Goal: Register for event/course

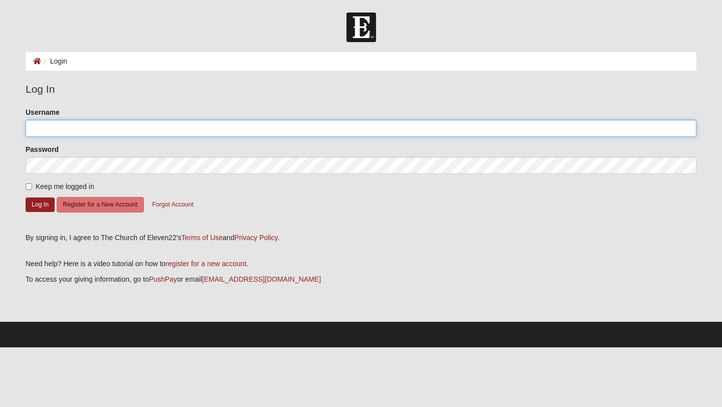
click at [123, 130] on input "Username" at bounding box center [361, 128] width 671 height 17
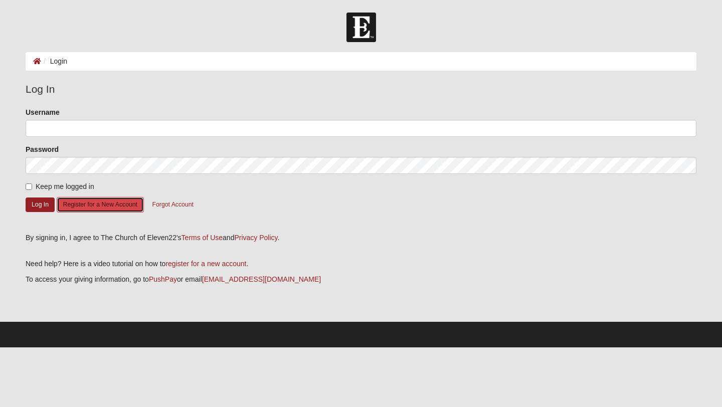
click at [94, 208] on button "Register for a New Account" at bounding box center [100, 205] width 87 height 16
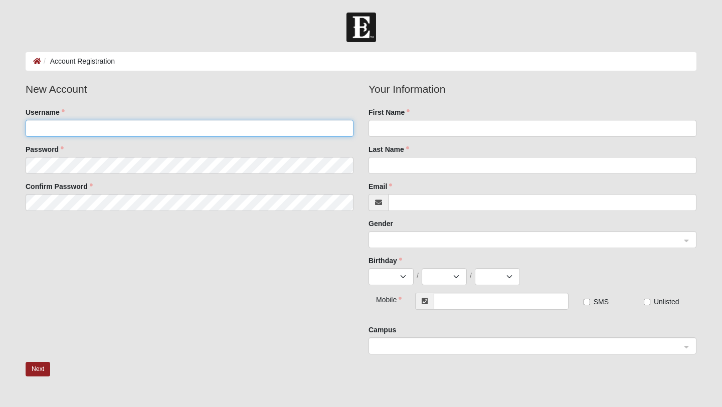
click at [87, 133] on input "Username" at bounding box center [190, 128] width 328 height 17
type input "labratton"
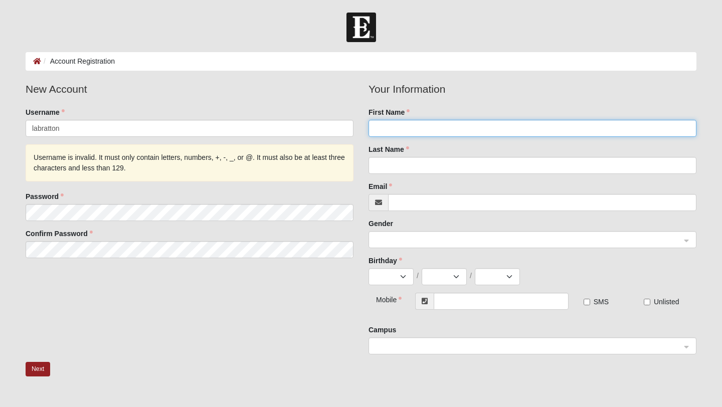
click at [388, 130] on input "First Name" at bounding box center [533, 128] width 328 height 17
type input "Luke"
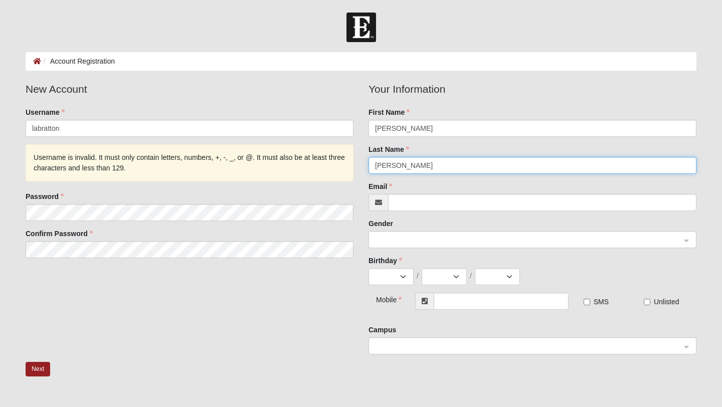
type input "Bratton"
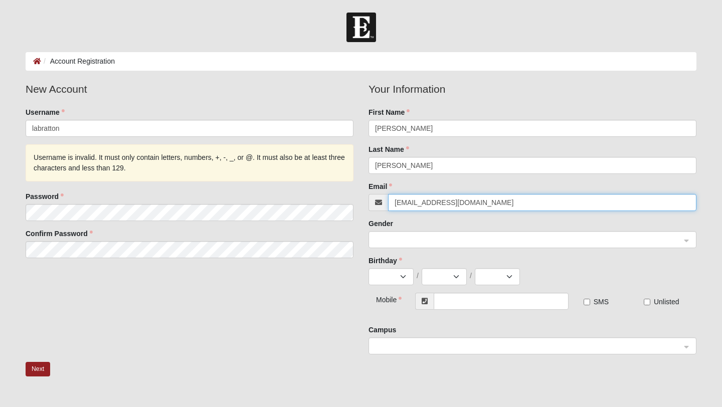
type input "labratton09@gmail.com"
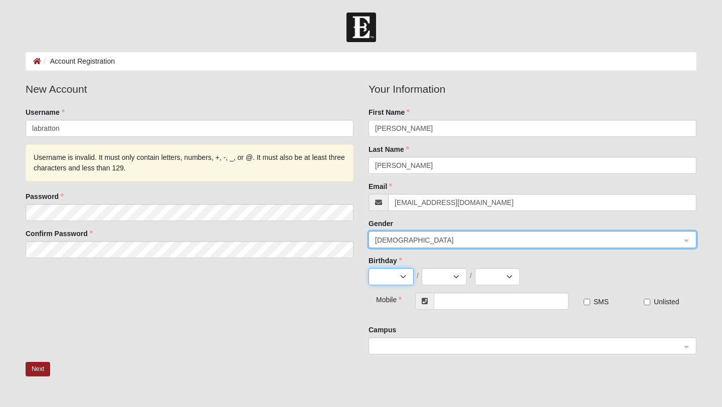
click at [404, 279] on select "Jan Feb Mar Apr May Jun Jul Aug Sep Oct Nov Dec" at bounding box center [391, 276] width 45 height 17
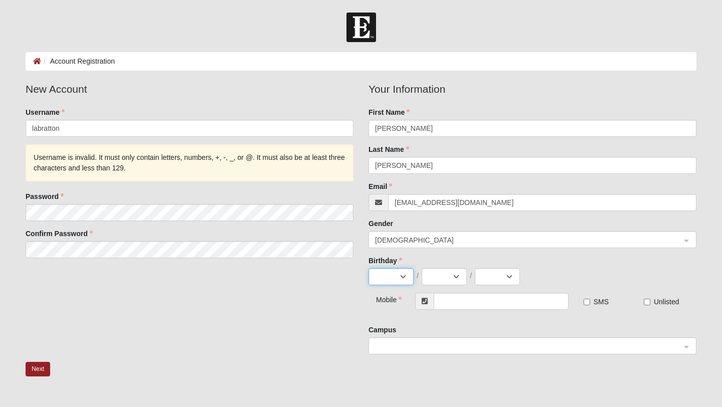
select select "6"
select select "1"
select select "1990"
type input "(904) 333-1939"
click at [587, 303] on input "SMS" at bounding box center [587, 302] width 7 height 7
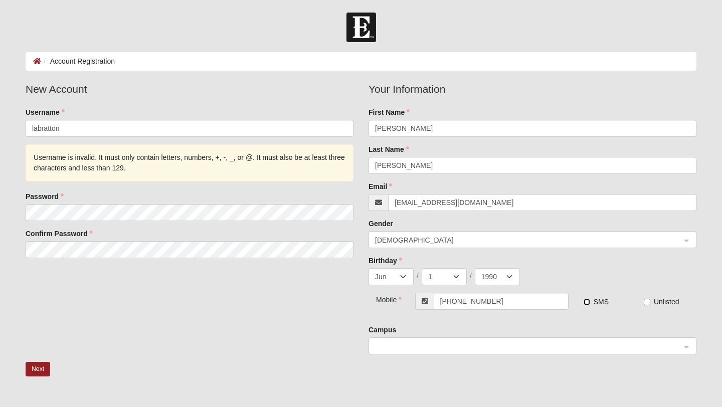
checkbox input "true"
click at [481, 348] on span at bounding box center [528, 346] width 306 height 11
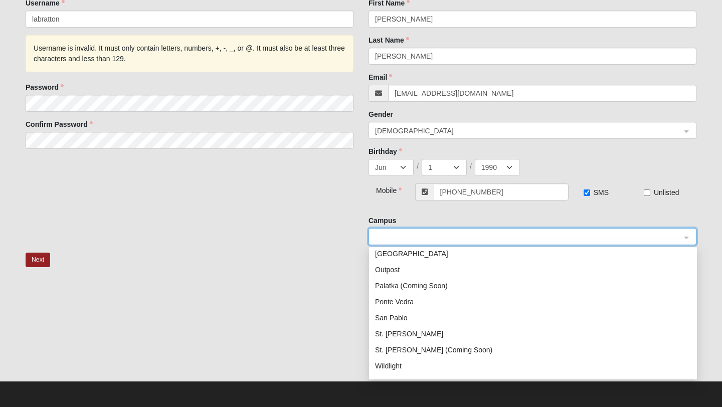
scroll to position [116, 0]
click at [395, 338] on div "St. Johns" at bounding box center [533, 333] width 316 height 11
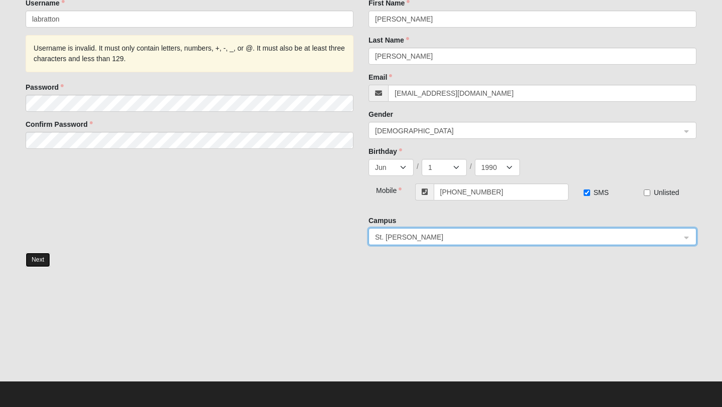
click at [40, 261] on button "Next" at bounding box center [38, 260] width 25 height 15
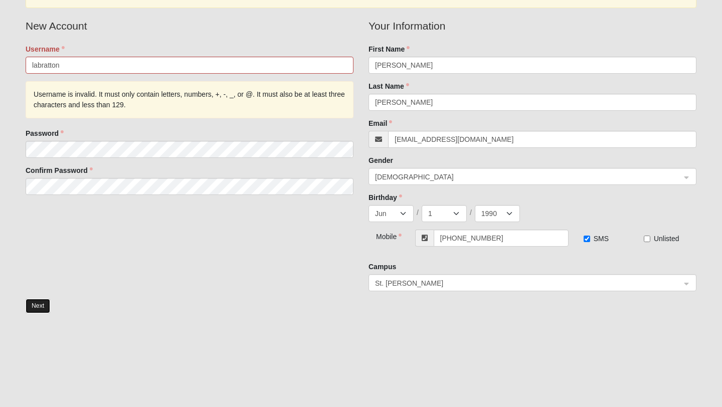
scroll to position [112, 0]
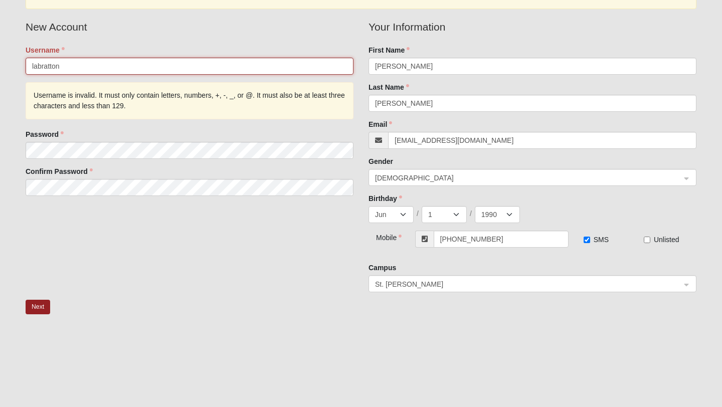
click at [66, 67] on input "labratton" at bounding box center [190, 66] width 328 height 17
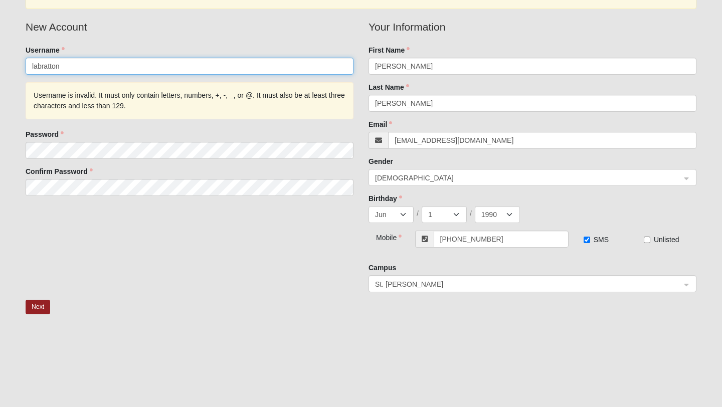
type input "labratton"
click at [114, 134] on div "Password" at bounding box center [190, 144] width 328 height 30
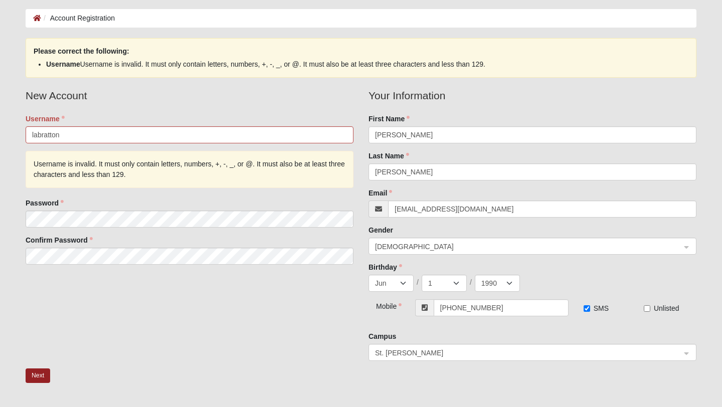
scroll to position [0, 0]
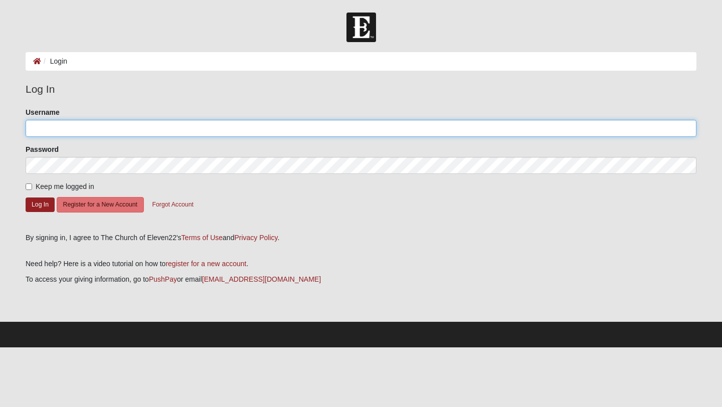
click at [52, 132] on input "Username" at bounding box center [361, 128] width 671 height 17
type input "l"
type input "Luke Bratton"
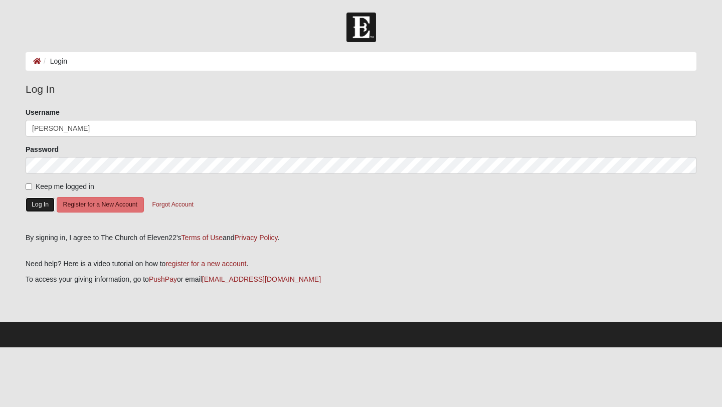
click at [41, 205] on button "Log In" at bounding box center [40, 205] width 29 height 15
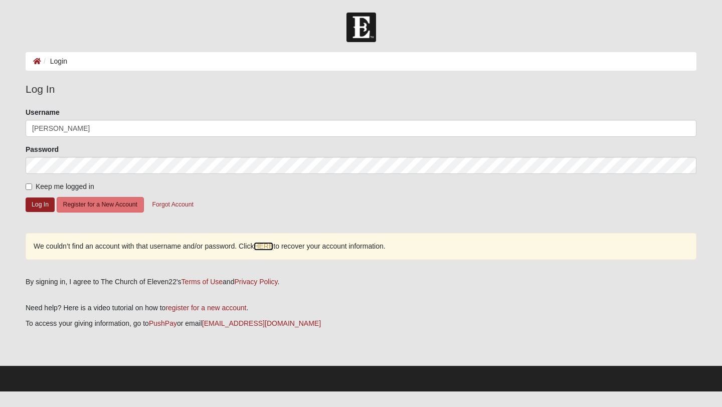
click at [268, 247] on link "HERE" at bounding box center [264, 246] width 20 height 9
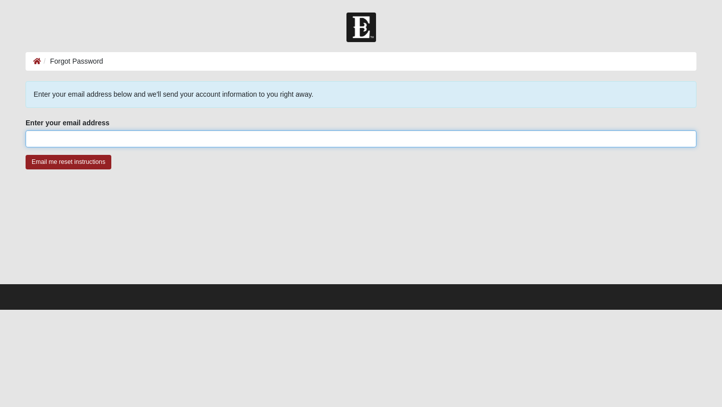
click at [134, 137] on input "Enter your email address" at bounding box center [361, 138] width 671 height 17
type input "labratton09@gmail.com"
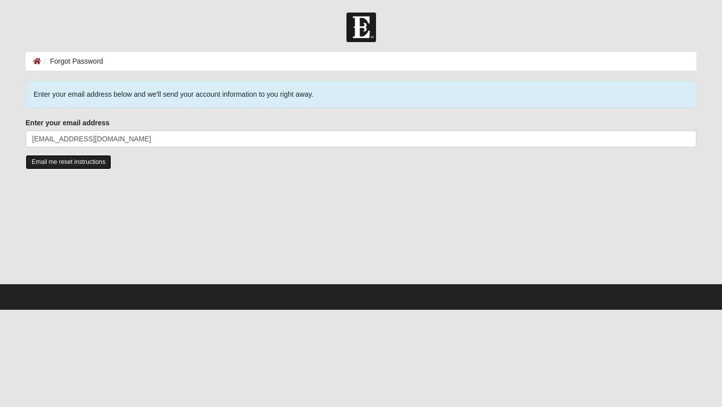
click at [89, 161] on input "Email me reset instructions" at bounding box center [69, 162] width 86 height 15
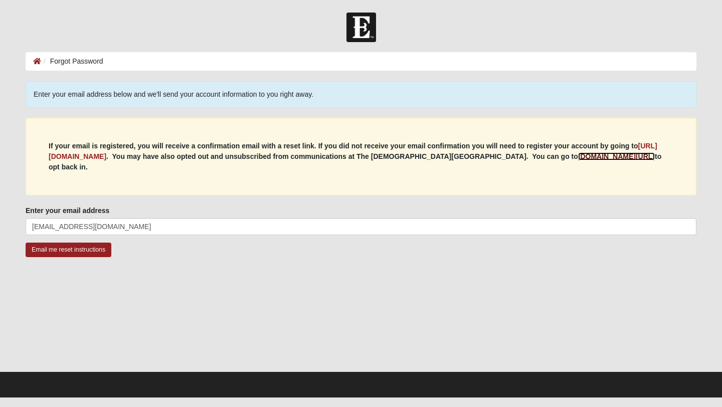
click at [592, 158] on b "my.coe22.com/resubscribe" at bounding box center [616, 156] width 77 height 8
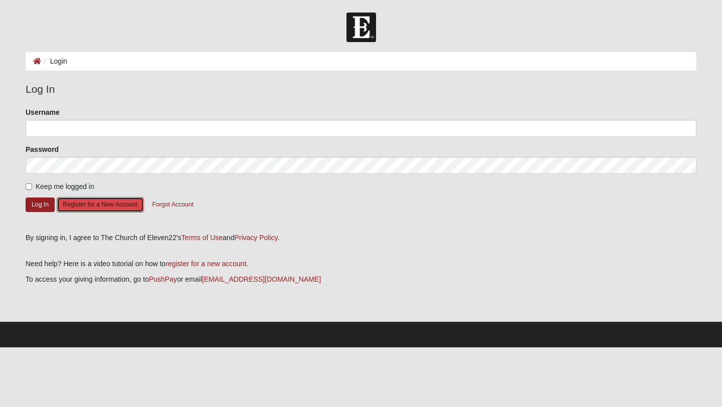
click at [117, 205] on button "Register for a New Account" at bounding box center [100, 205] width 87 height 16
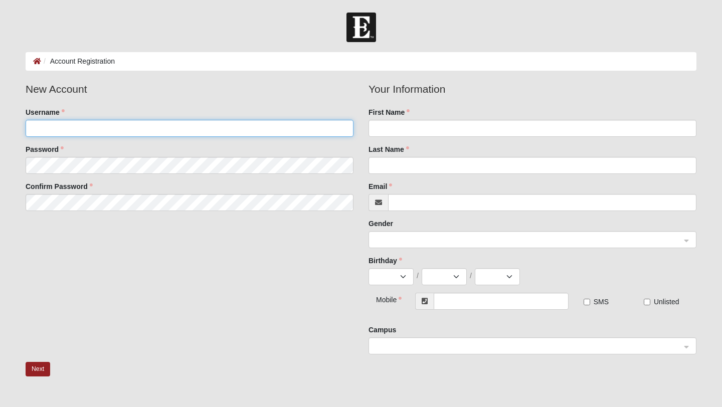
click at [62, 130] on input "Username" at bounding box center [190, 128] width 328 height 17
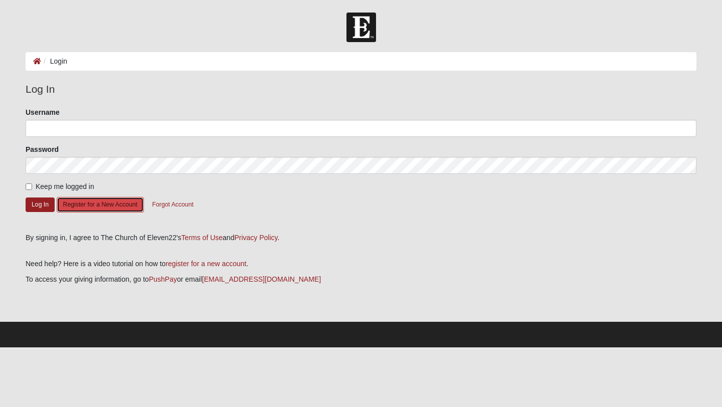
click at [87, 205] on button "Register for a New Account" at bounding box center [100, 205] width 87 height 16
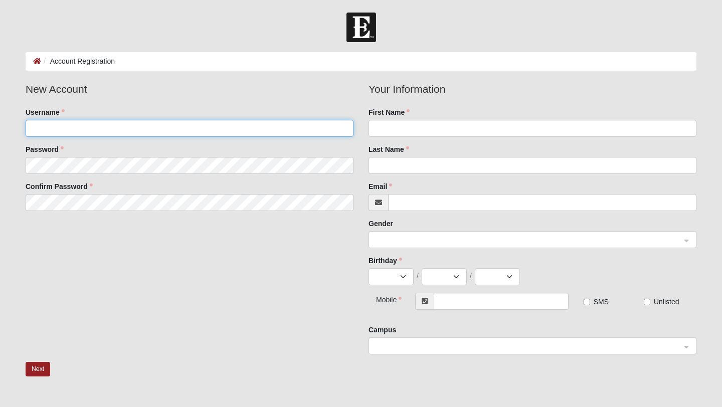
click at [88, 121] on input "Username" at bounding box center [190, 128] width 328 height 17
type input "labratton09"
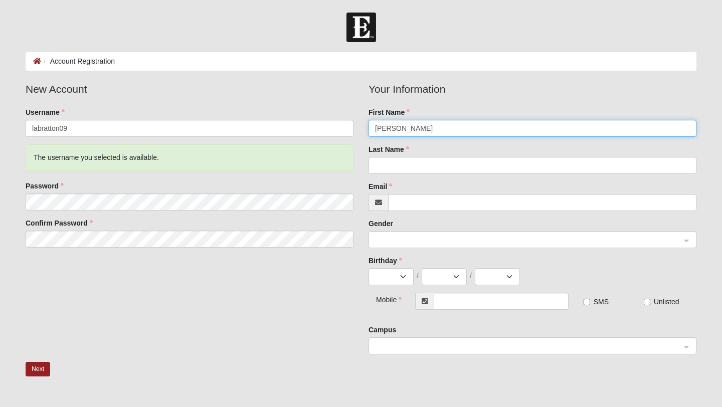
type input "[PERSON_NAME]"
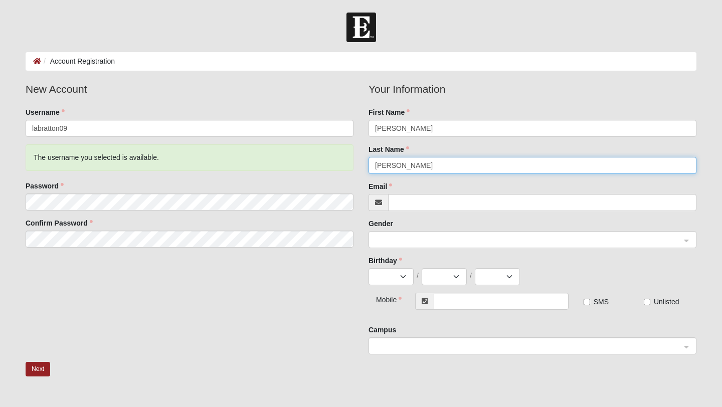
type input "Bratton"
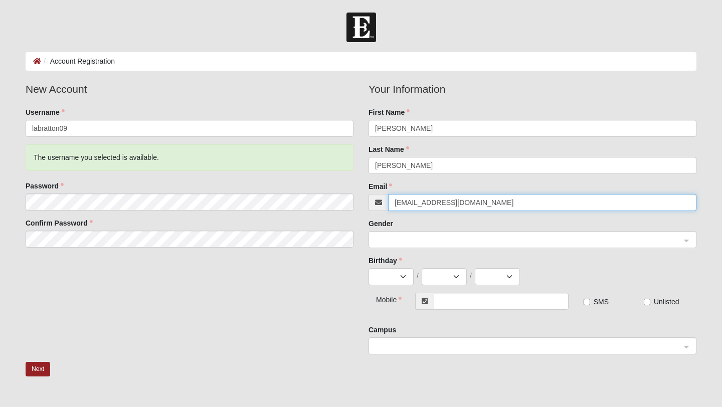
type input "[EMAIL_ADDRESS][DOMAIN_NAME]"
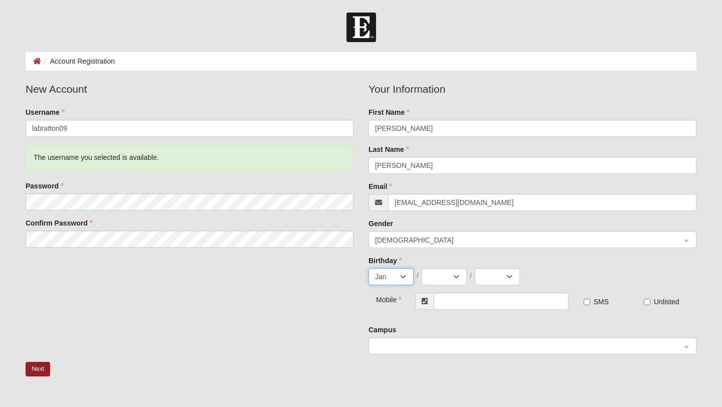
select select "6"
click at [26, 362] on button "Next" at bounding box center [38, 369] width 25 height 15
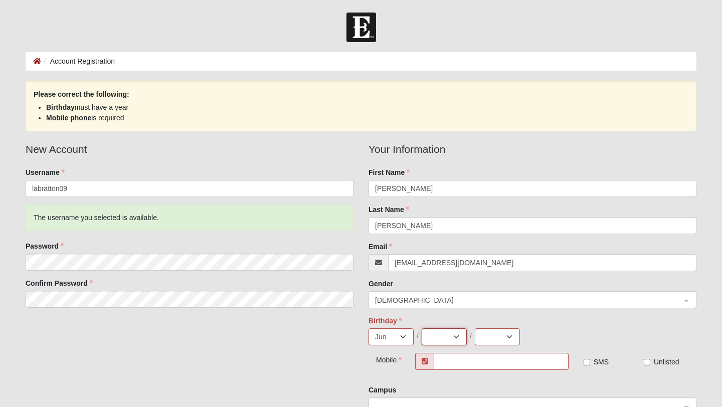
click at [446, 331] on select "1 2 3 4 5 6 7 8 9 10 11 12 13 14 15 16 17 18 19 20 21 22 23 24 25 26 27 28 29 30" at bounding box center [444, 336] width 45 height 17
select select "1"
select select "1990"
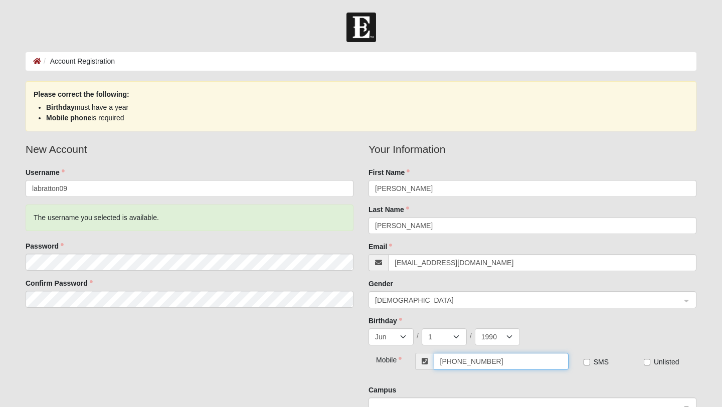
type input "[PHONE_NUMBER]"
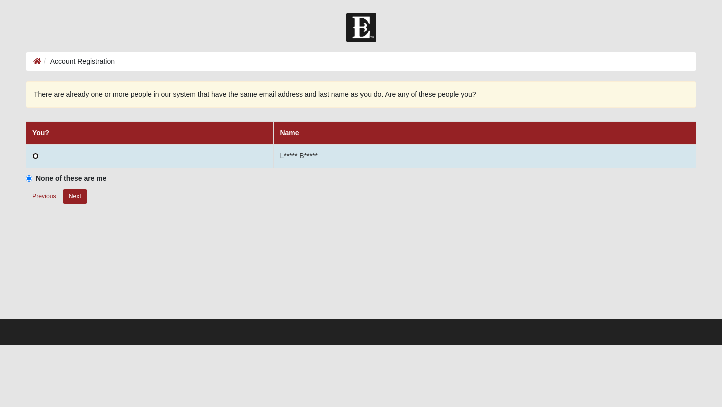
click at [36, 157] on input "radio" at bounding box center [35, 156] width 7 height 7
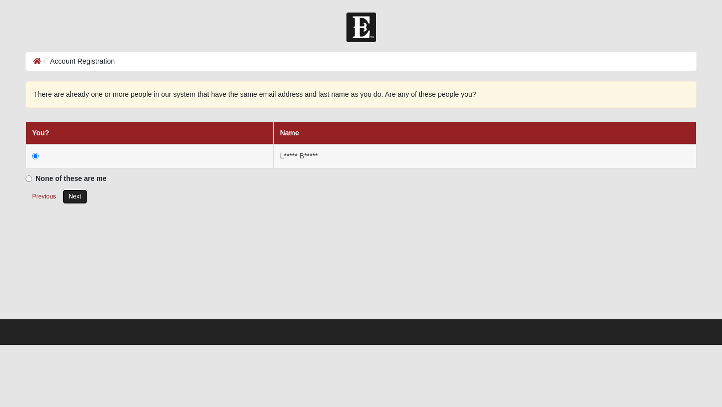
click at [77, 199] on button "Next" at bounding box center [75, 197] width 25 height 15
radio input "true"
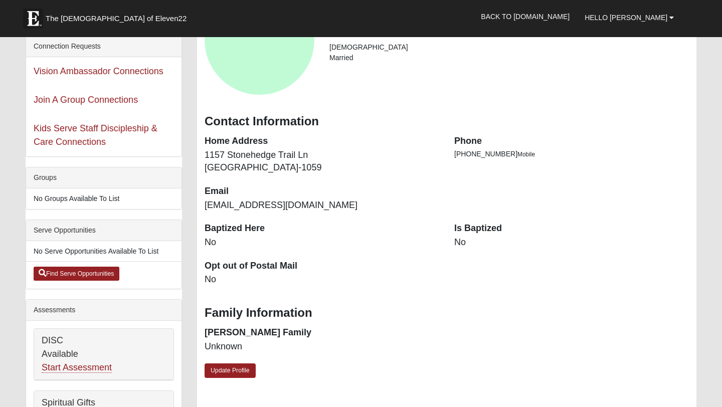
scroll to position [112, 0]
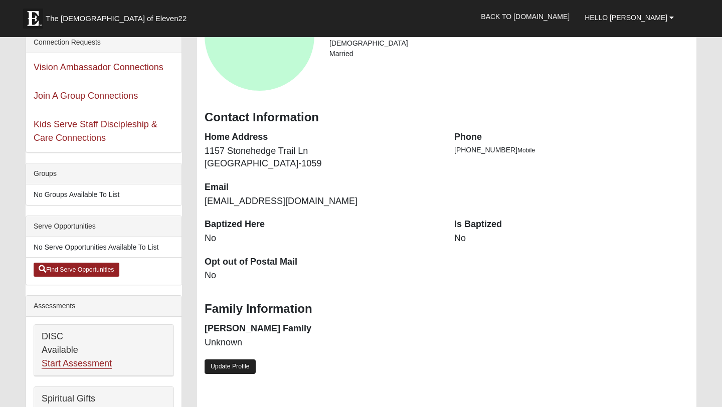
click at [229, 366] on link "Update Profile" at bounding box center [230, 367] width 51 height 15
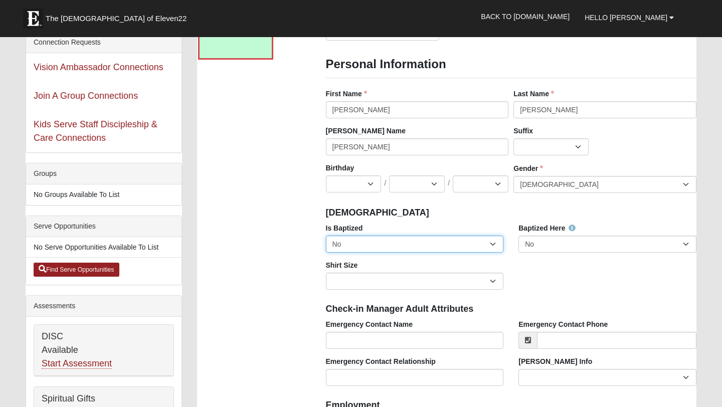
click at [444, 248] on select "No Yes" at bounding box center [415, 244] width 178 height 17
select select "True"
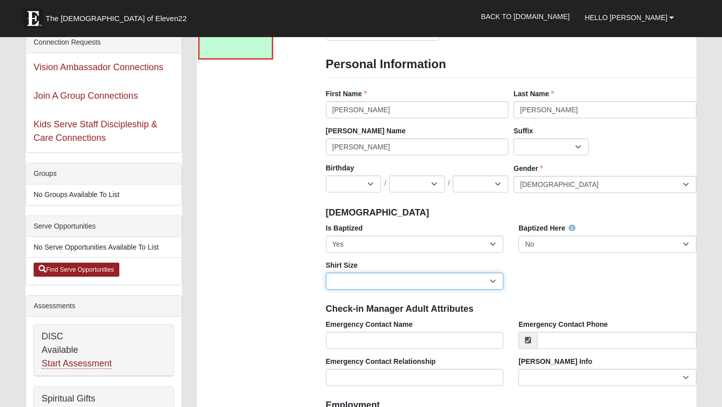
click at [450, 278] on select "Adult Small Adult Medium Adult Large Adult XL Adult XXL Adult 3XL Adult 4XL You…" at bounding box center [415, 281] width 178 height 17
select select "Adult XL"
click at [368, 190] on select "Jan Feb Mar Apr May Jun Jul Aug Sep Oct Nov Dec" at bounding box center [354, 184] width 56 height 17
select select "6"
click at [408, 180] on select "1 2 3 4 5 6 7 8 9 10 11 12 13 14 15 16 17 18 19 20 21 22 23 24 25 26 27 28 29 3…" at bounding box center [417, 184] width 56 height 17
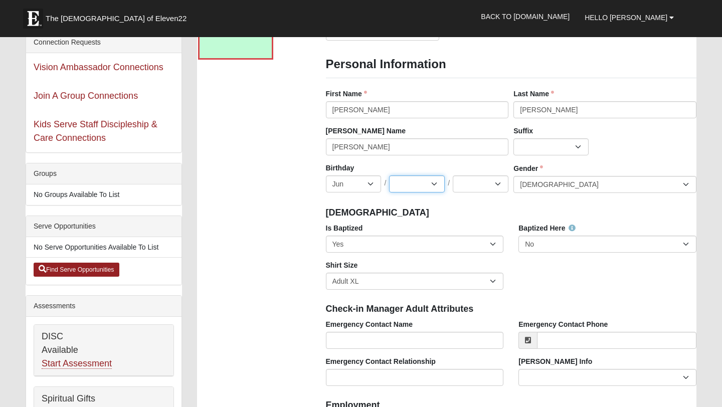
select select "1"
click at [478, 185] on select "2025 2024 2023 2022 2021 2020 2019 2018 2017 2016 2015 2014 2013 2012 2011 2010…" at bounding box center [481, 184] width 56 height 17
select select "1990"
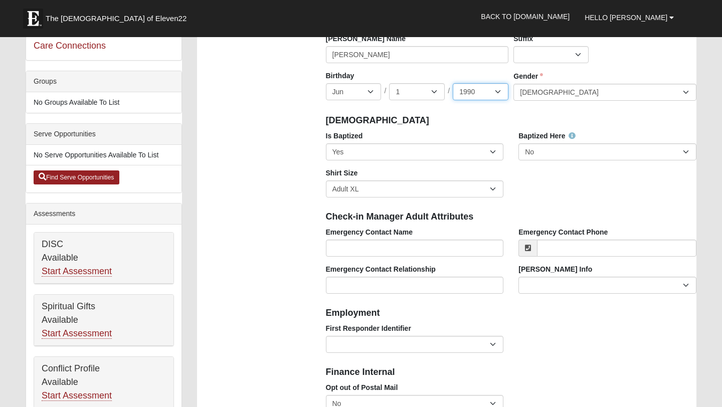
scroll to position [207, 0]
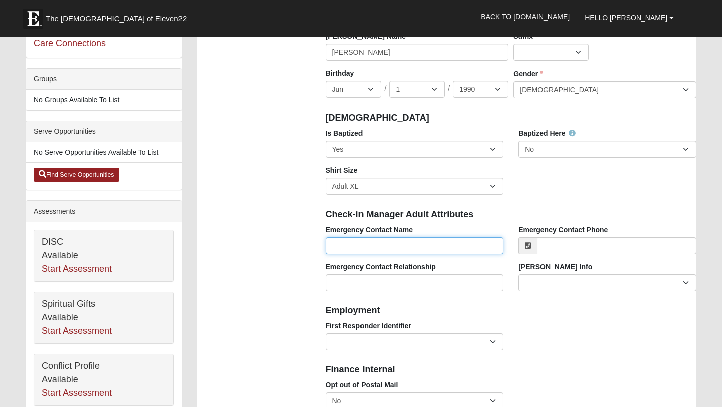
click at [419, 241] on input "Emergency Contact Name" at bounding box center [415, 245] width 178 height 17
click at [398, 246] on input "Robyn" at bounding box center [415, 245] width 178 height 17
type input "Robyn Bratton"
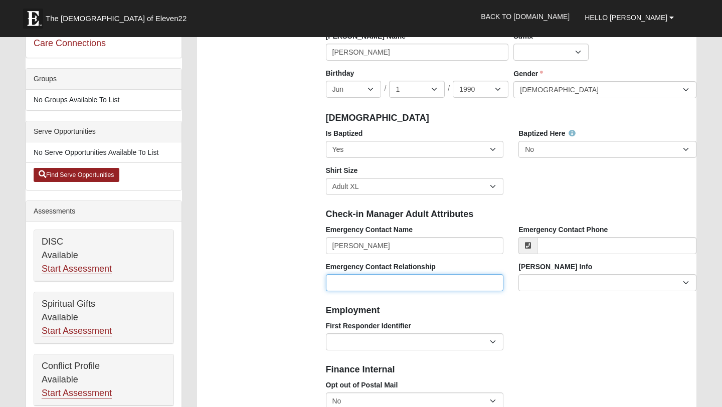
click at [390, 280] on input "Emergency Contact Relationship" at bounding box center [415, 282] width 178 height 17
type input "wife"
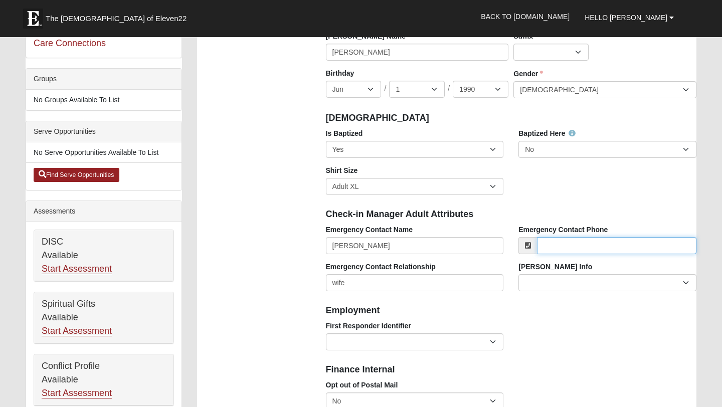
click at [617, 246] on input "Emergency Contact Phone" at bounding box center [616, 245] width 159 height 17
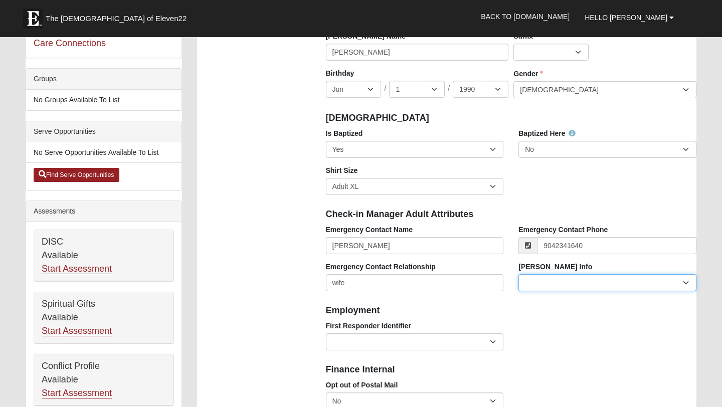
type input "(904) 234-1640"
click at [632, 287] on select "Current Foster Child Current Foster Parent Former Foster Child Former Foster Pa…" at bounding box center [608, 282] width 178 height 17
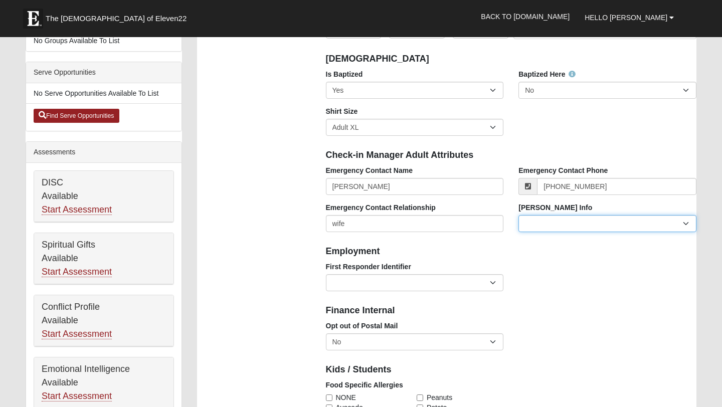
scroll to position [278, 0]
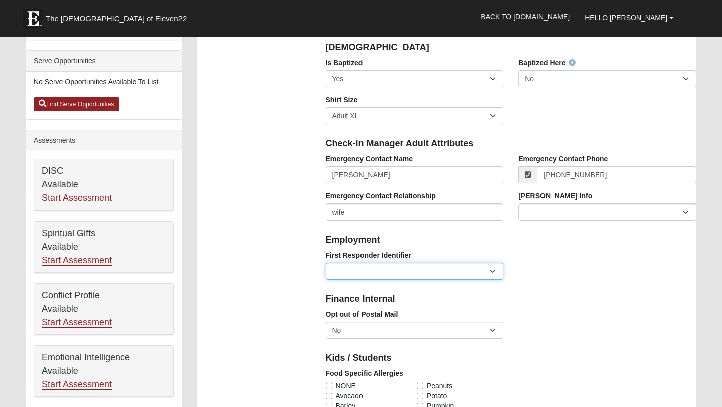
click at [492, 278] on select "EMT | Paramedic | Medical Firefighter | Fire Department Police Officer | Sherif…" at bounding box center [415, 271] width 178 height 17
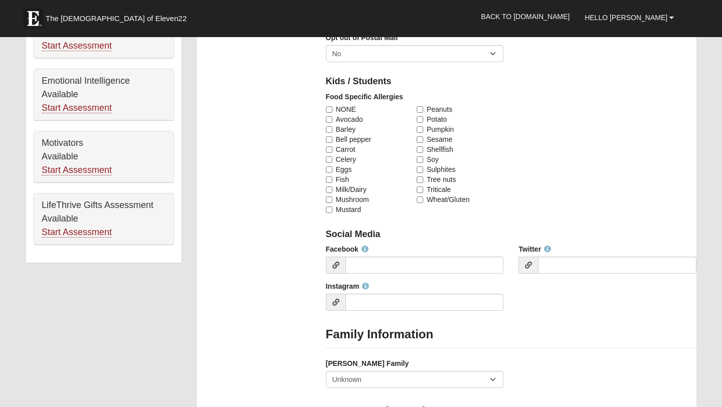
scroll to position [566, 0]
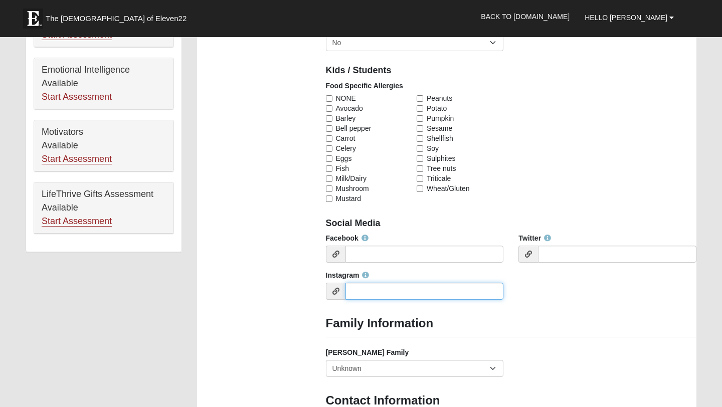
click at [364, 295] on input "Instagram" at bounding box center [425, 291] width 158 height 17
type input "labratton"
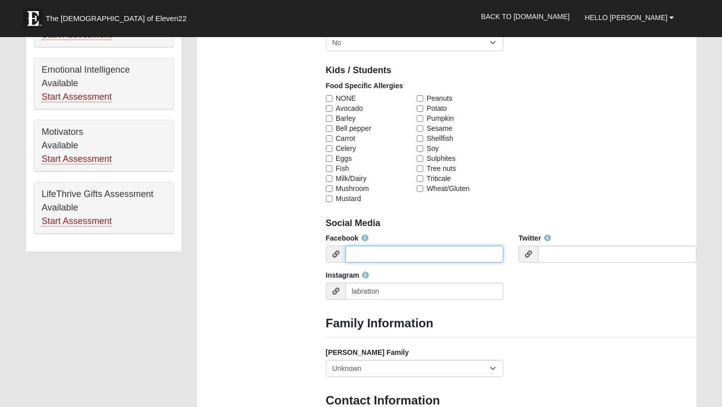
click at [370, 252] on input "Facebook" at bounding box center [425, 254] width 158 height 17
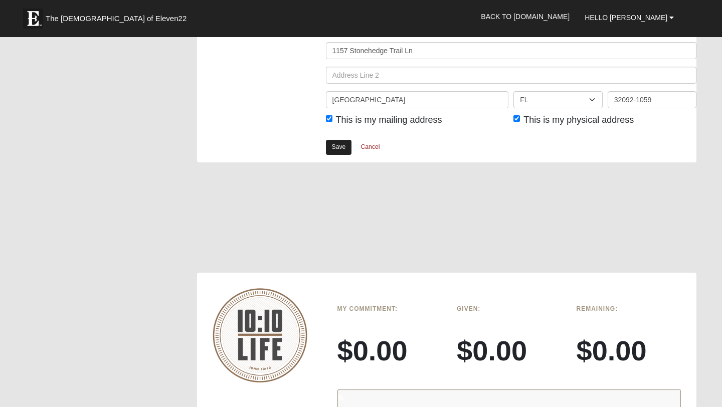
scroll to position [1302, 0]
type input "Luke Bratton"
click at [338, 146] on link "Save" at bounding box center [339, 146] width 26 height 15
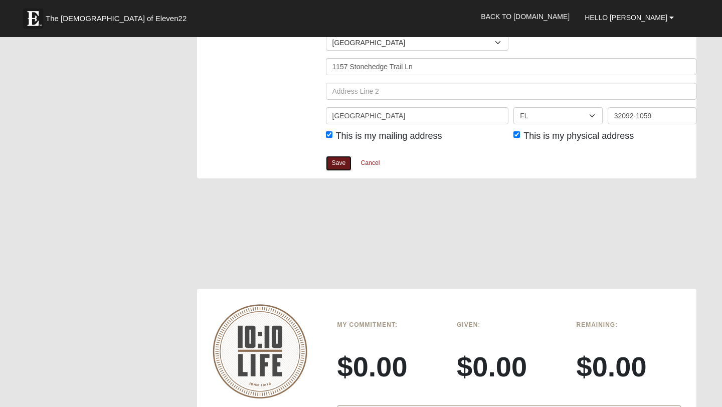
scroll to position [1269, 0]
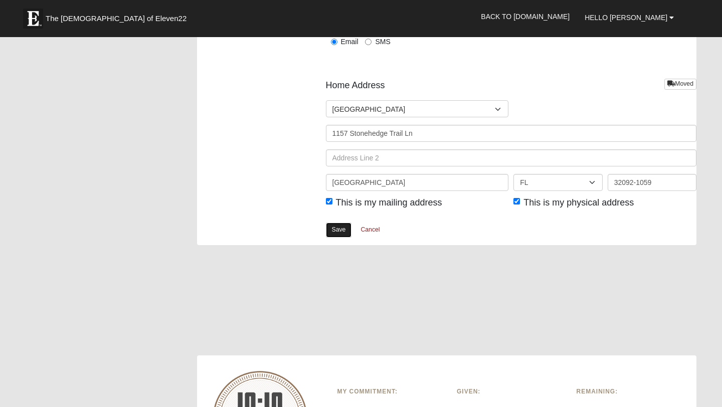
click at [337, 230] on link "Save" at bounding box center [339, 230] width 26 height 15
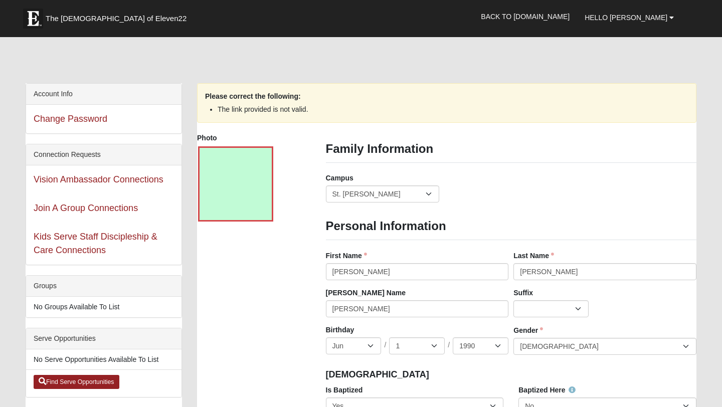
click at [259, 109] on li "The link provided is not valid." at bounding box center [447, 109] width 458 height 11
click at [242, 167] on div at bounding box center [235, 183] width 75 height 75
click at [264, 210] on icon at bounding box center [263, 209] width 7 height 7
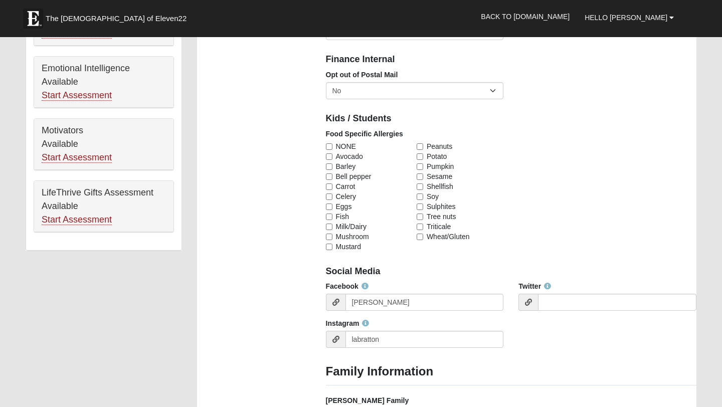
scroll to position [568, 0]
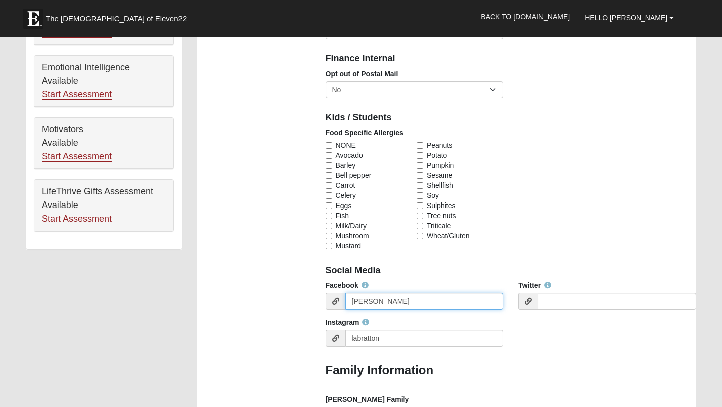
drag, startPoint x: 401, startPoint y: 303, endPoint x: 330, endPoint y: 303, distance: 70.2
click at [330, 303] on div "Luke Bratton" at bounding box center [415, 301] width 178 height 17
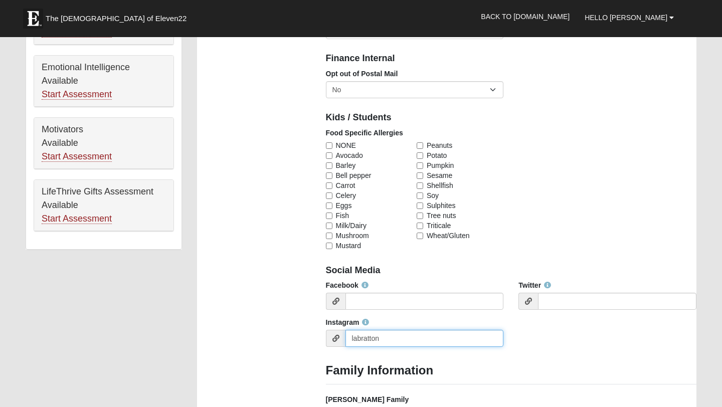
click at [396, 340] on input "labratton" at bounding box center [425, 338] width 158 height 17
type input "l"
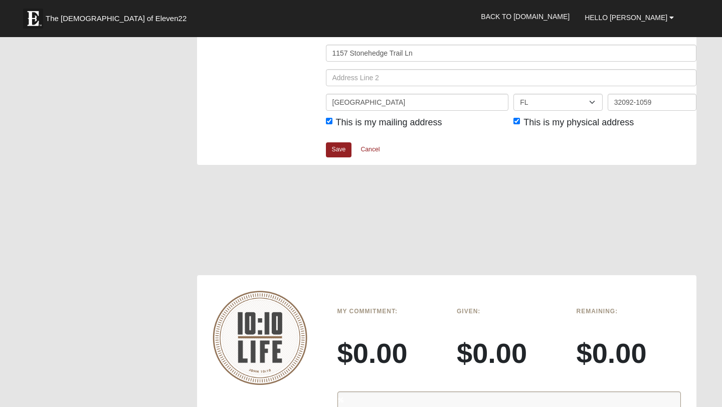
scroll to position [1227, 0]
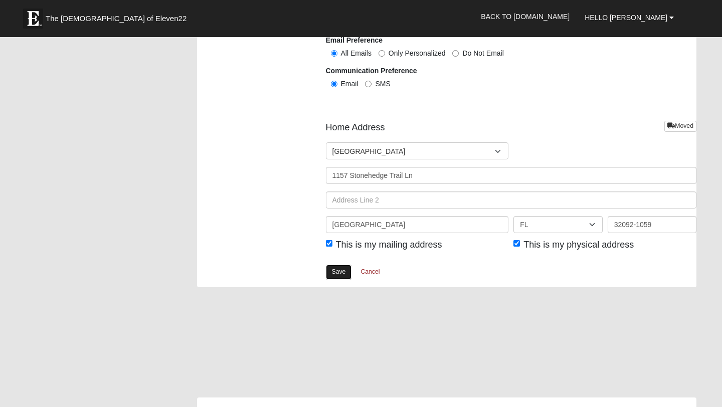
click at [337, 272] on link "Save" at bounding box center [339, 272] width 26 height 15
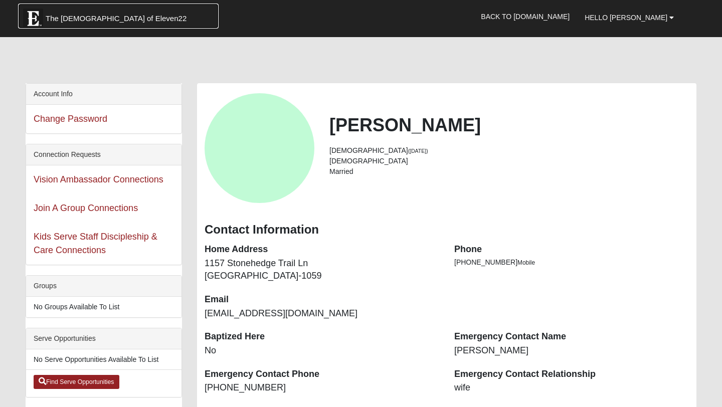
click at [85, 16] on span "The [DEMOGRAPHIC_DATA] of Eleven22" at bounding box center [116, 19] width 141 height 10
click at [562, 18] on link "Back to [DOMAIN_NAME]" at bounding box center [525, 16] width 104 height 25
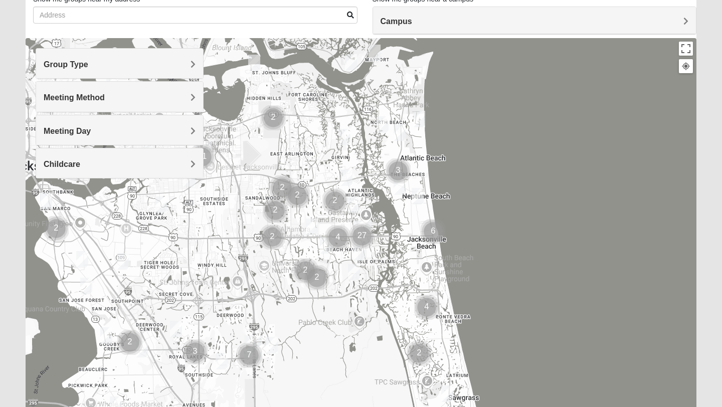
scroll to position [145, 0]
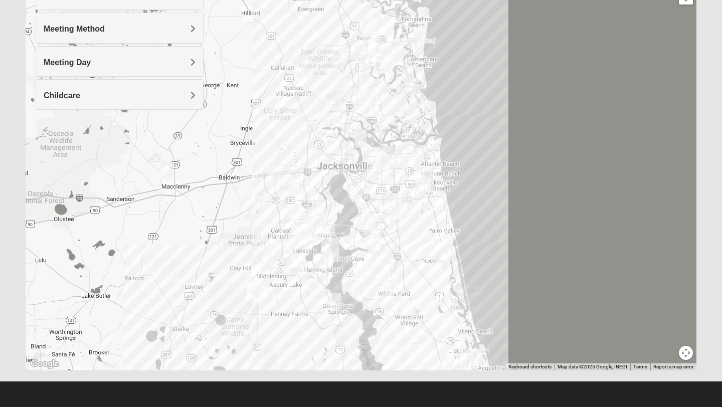
click at [382, 266] on img "St. Johns" at bounding box center [381, 266] width 18 height 24
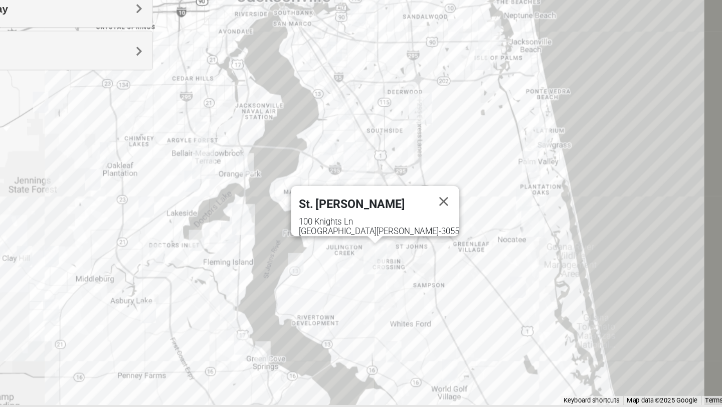
click at [387, 268] on div "St. [PERSON_NAME] [STREET_ADDRESS][PERSON_NAME]" at bounding box center [361, 169] width 671 height 401
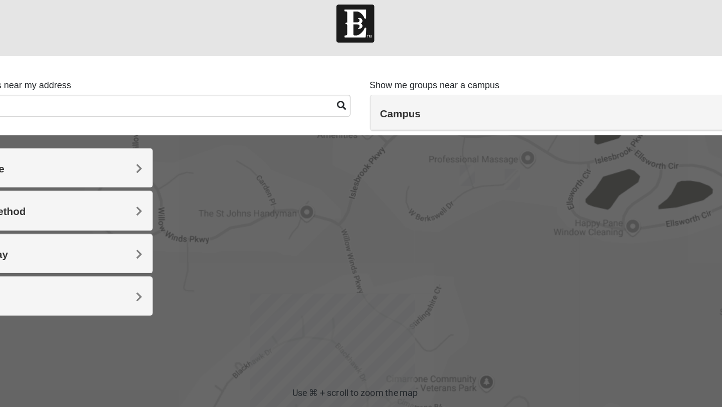
scroll to position [0, 0]
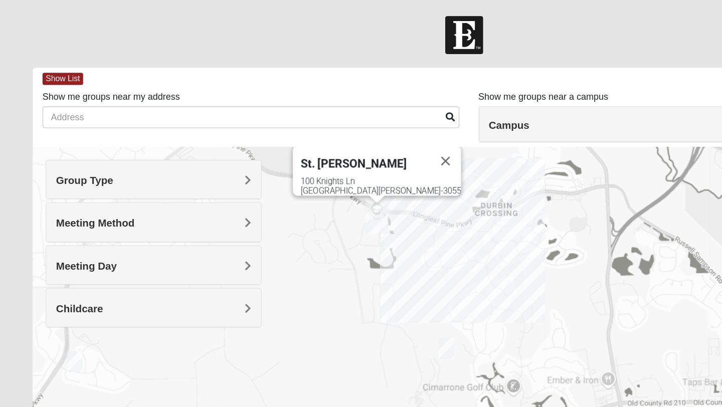
click at [88, 142] on span "Group Type" at bounding box center [66, 140] width 45 height 9
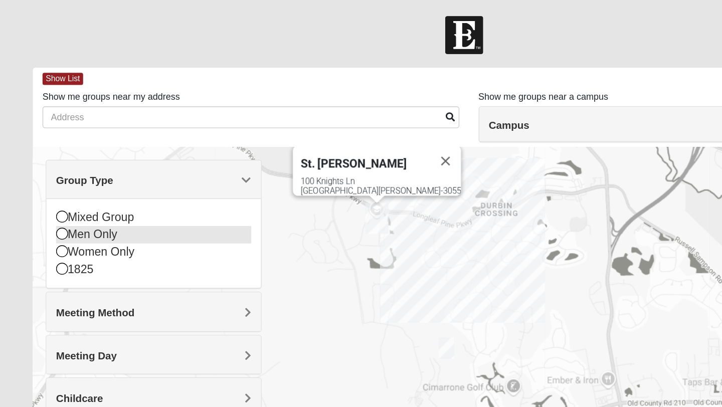
click at [48, 184] on icon at bounding box center [48, 182] width 9 height 9
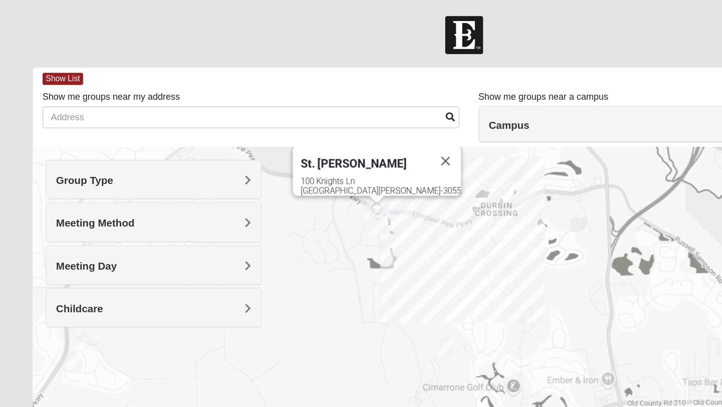
click at [56, 179] on div "Meeting Method" at bounding box center [119, 173] width 167 height 30
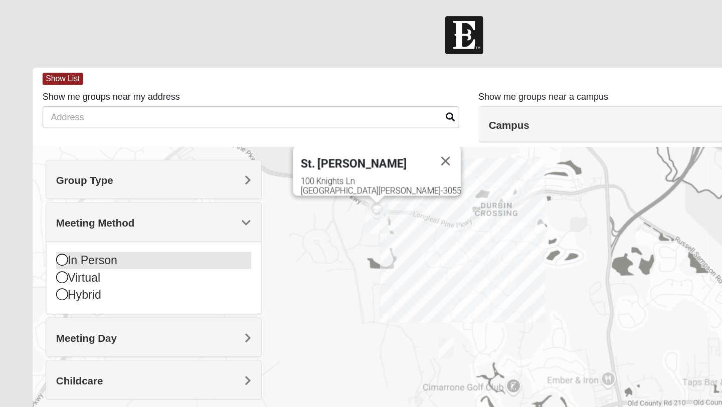
click at [50, 205] on icon at bounding box center [48, 202] width 9 height 9
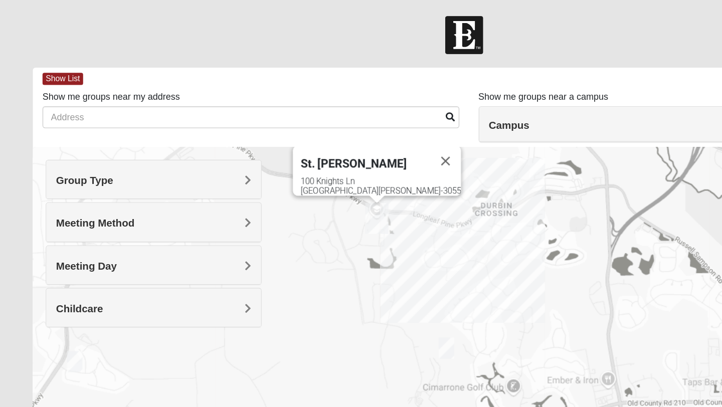
click at [72, 211] on span "Meeting Day" at bounding box center [67, 207] width 47 height 9
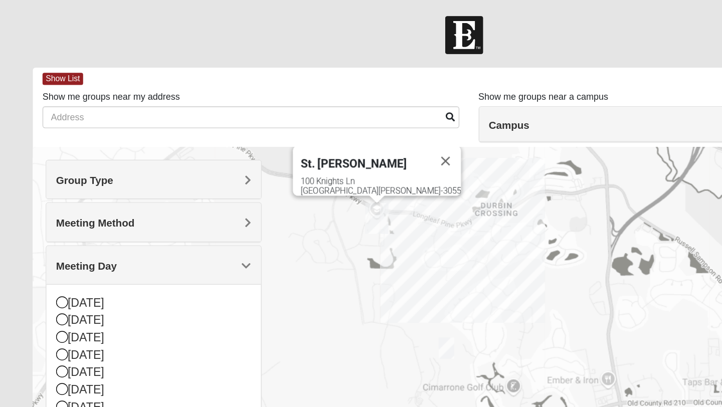
click at [244, 234] on div "St. [PERSON_NAME] [STREET_ADDRESS][PERSON_NAME]" at bounding box center [361, 314] width 671 height 401
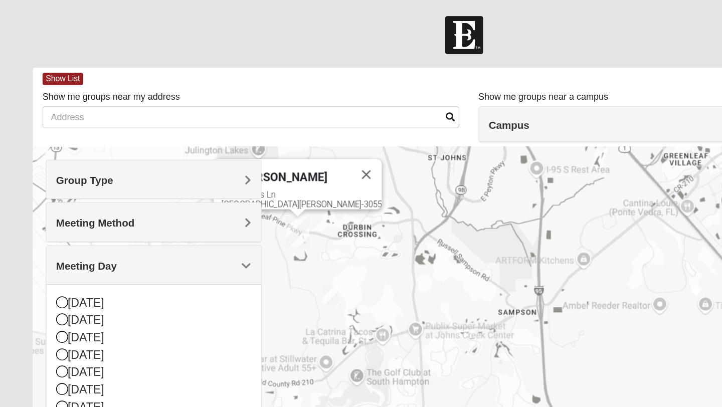
drag, startPoint x: 365, startPoint y: 251, endPoint x: 327, endPoint y: 232, distance: 42.6
click at [327, 232] on div "St. [PERSON_NAME] [STREET_ADDRESS][PERSON_NAME]" at bounding box center [361, 314] width 671 height 401
click at [228, 106] on div "Show me groups near my address" at bounding box center [196, 88] width 340 height 37
click at [91, 206] on span "Meeting Day" at bounding box center [67, 207] width 47 height 9
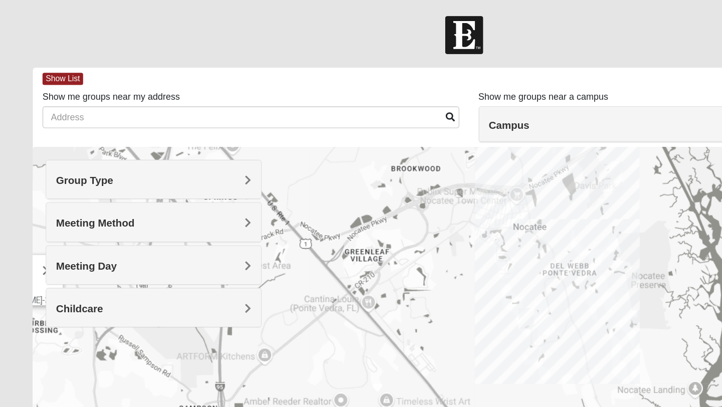
drag, startPoint x: 511, startPoint y: 217, endPoint x: 260, endPoint y: 293, distance: 262.1
click at [260, 293] on div "St. [PERSON_NAME] [STREET_ADDRESS][PERSON_NAME]" at bounding box center [361, 314] width 671 height 401
click at [397, 170] on div "St. [PERSON_NAME] [STREET_ADDRESS][PERSON_NAME]" at bounding box center [361, 314] width 671 height 401
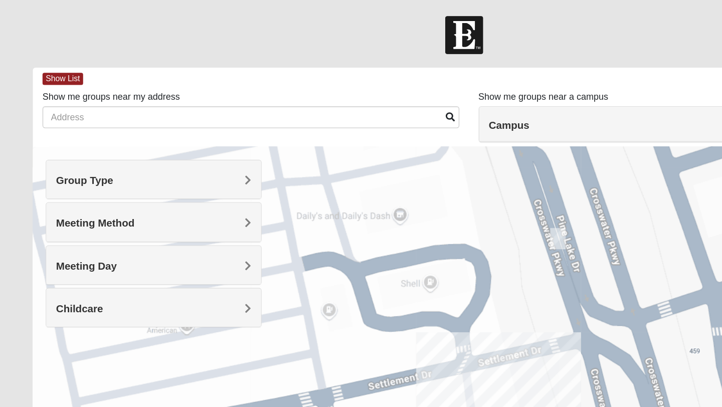
click at [433, 183] on img "Mens Swindell/Rowe 32081" at bounding box center [434, 186] width 12 height 17
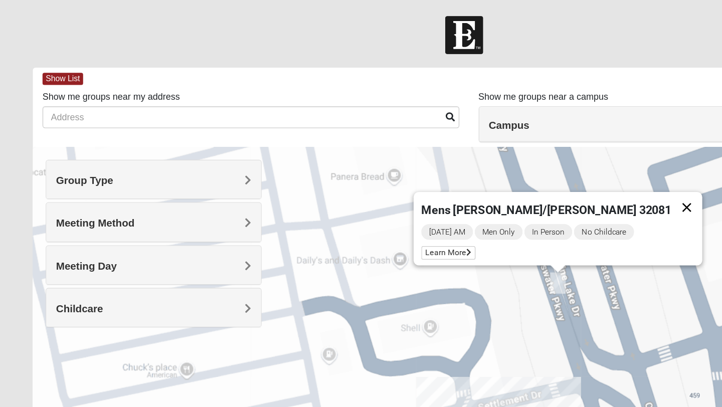
click at [523, 155] on button "Close" at bounding box center [535, 161] width 24 height 24
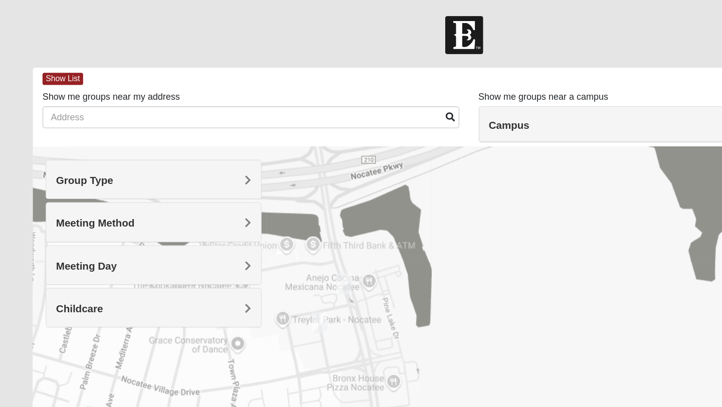
click at [249, 252] on img "Mens Noel 32081" at bounding box center [249, 251] width 12 height 17
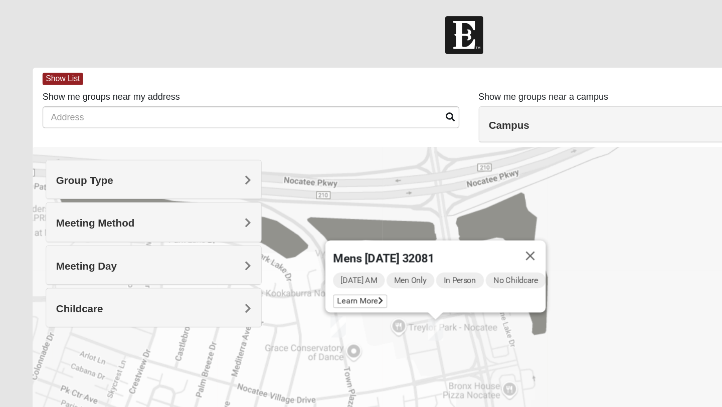
drag, startPoint x: 242, startPoint y: 279, endPoint x: 335, endPoint y: 285, distance: 92.5
click at [335, 285] on div "Mens [PERSON_NAME] 32081 [DATE] AM Men Only In Person No Childcare Learn More" at bounding box center [361, 314] width 671 height 401
click at [263, 254] on img "Mens Barry 32081" at bounding box center [263, 254] width 12 height 17
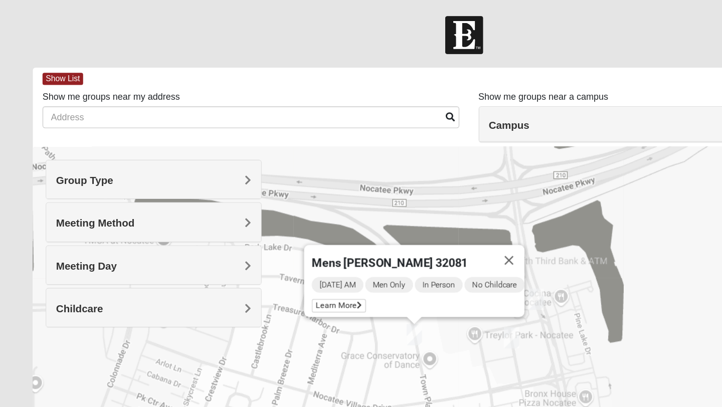
drag, startPoint x: 230, startPoint y: 285, endPoint x: 290, endPoint y: 291, distance: 60.5
click at [290, 291] on div "Mens [PERSON_NAME] 32081 [DATE] AM Men Only In Person No Childcare Learn More" at bounding box center [361, 314] width 671 height 401
click at [277, 235] on icon at bounding box center [279, 238] width 4 height 6
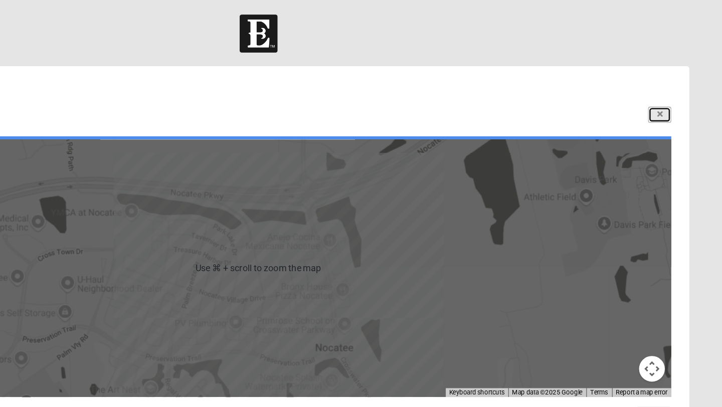
click at [673, 91] on icon at bounding box center [674, 90] width 4 height 6
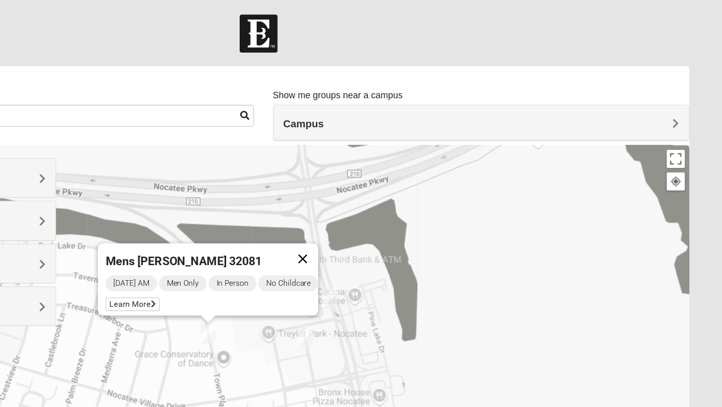
click at [400, 197] on button "Close" at bounding box center [396, 203] width 24 height 24
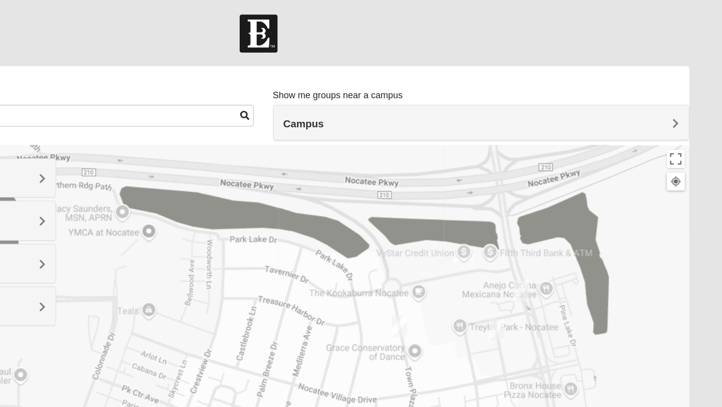
drag, startPoint x: 329, startPoint y: 201, endPoint x: 479, endPoint y: 196, distance: 150.1
click at [480, 196] on div at bounding box center [361, 314] width 671 height 401
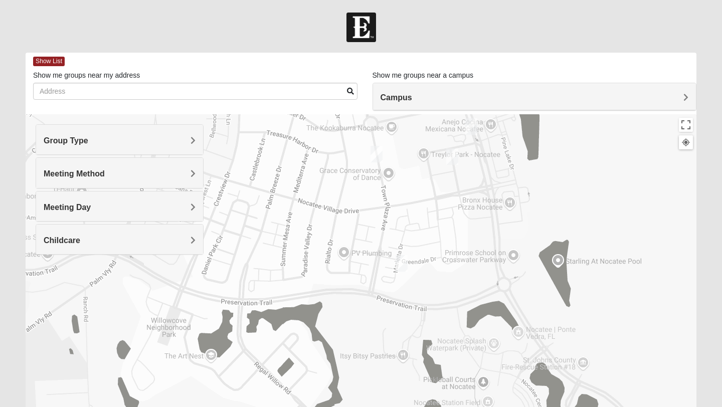
drag, startPoint x: 312, startPoint y: 276, endPoint x: 218, endPoint y: 172, distance: 140.6
click at [218, 172] on div at bounding box center [361, 314] width 671 height 401
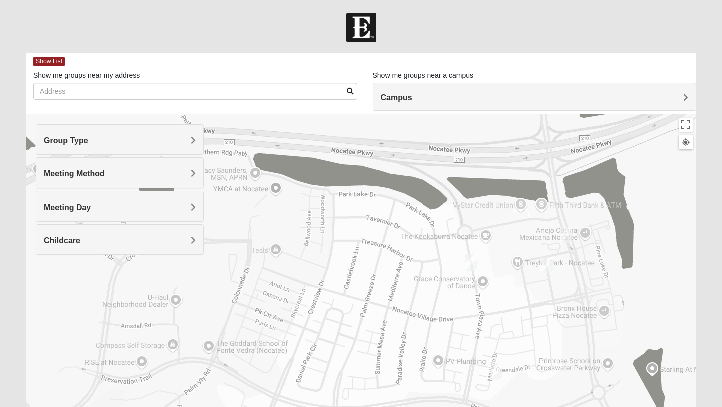
drag, startPoint x: 290, startPoint y: 191, endPoint x: 385, endPoint y: 302, distance: 145.5
click at [385, 302] on div at bounding box center [361, 314] width 671 height 401
click at [151, 145] on div "Group Type" at bounding box center [119, 140] width 167 height 30
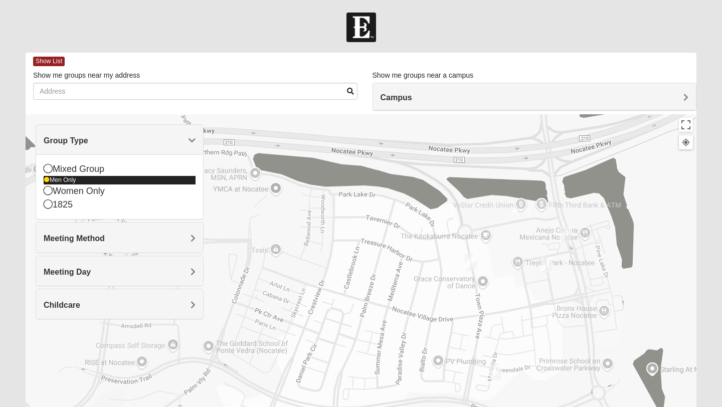
click at [47, 180] on icon at bounding box center [47, 180] width 6 height 6
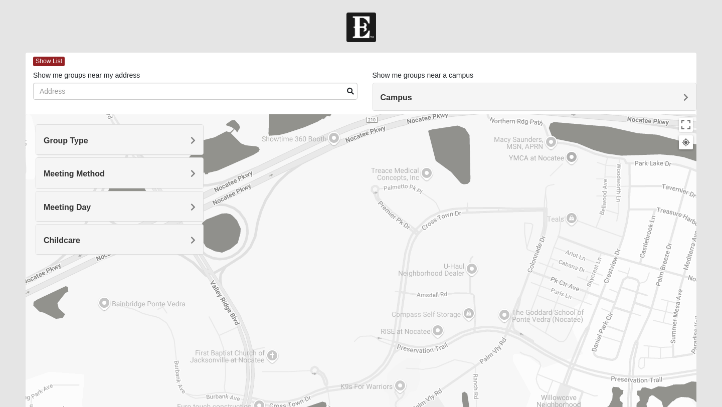
drag, startPoint x: 344, startPoint y: 278, endPoint x: 642, endPoint y: 247, distance: 300.0
click at [642, 247] on div at bounding box center [361, 314] width 671 height 401
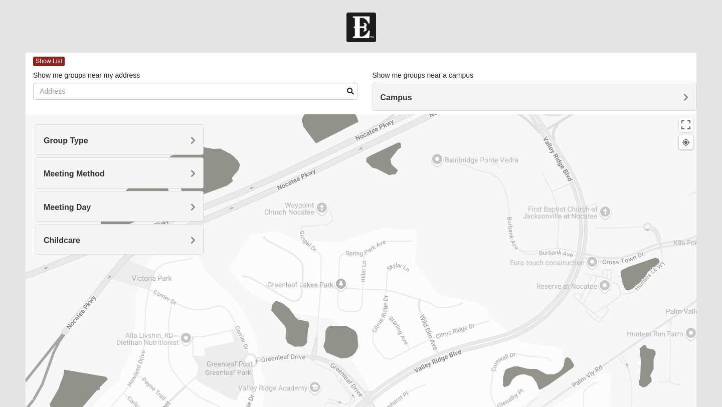
drag, startPoint x: 347, startPoint y: 301, endPoint x: 685, endPoint y: 156, distance: 368.0
click at [685, 156] on div at bounding box center [361, 314] width 671 height 401
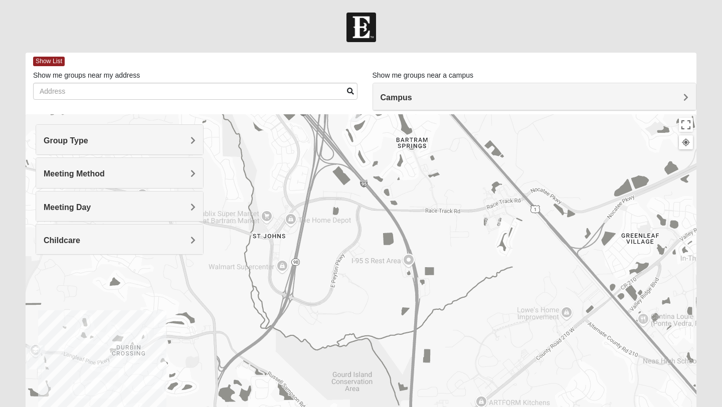
drag, startPoint x: 203, startPoint y: 295, endPoint x: 452, endPoint y: 289, distance: 249.3
click at [452, 289] on div at bounding box center [361, 314] width 671 height 401
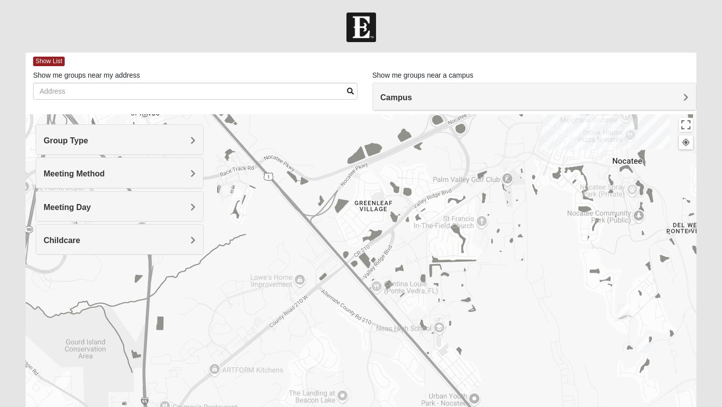
drag, startPoint x: 618, startPoint y: 357, endPoint x: 349, endPoint y: 323, distance: 272.0
click at [349, 323] on div at bounding box center [361, 314] width 671 height 401
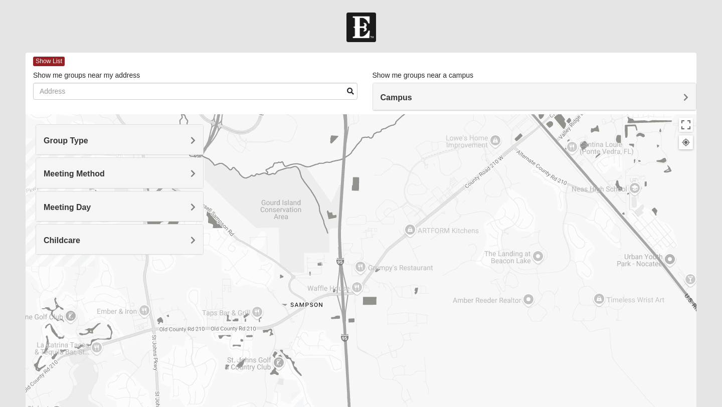
drag, startPoint x: 317, startPoint y: 360, endPoint x: 513, endPoint y: 219, distance: 241.8
click at [513, 219] on div at bounding box center [361, 314] width 671 height 401
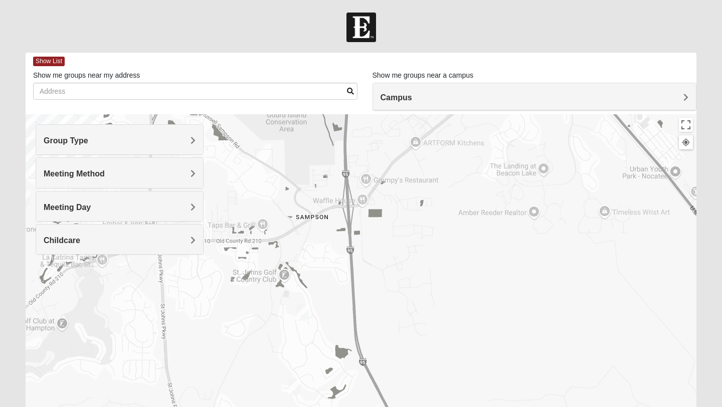
drag, startPoint x: 450, startPoint y: 317, endPoint x: 456, endPoint y: 225, distance: 92.4
click at [456, 225] on div at bounding box center [361, 314] width 671 height 401
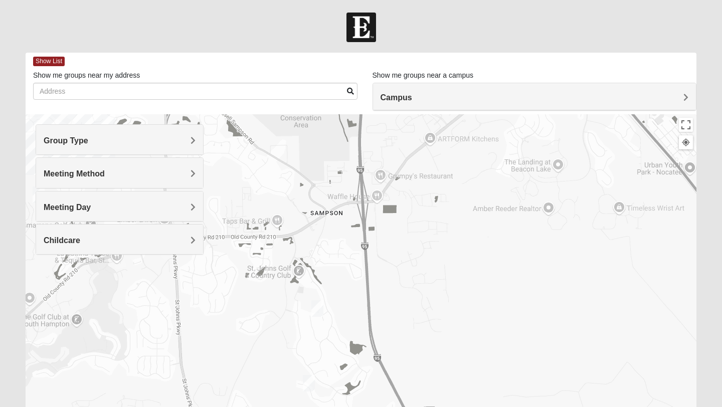
drag, startPoint x: 170, startPoint y: 349, endPoint x: 190, endPoint y: 345, distance: 21.1
click at [190, 345] on div at bounding box center [361, 314] width 671 height 401
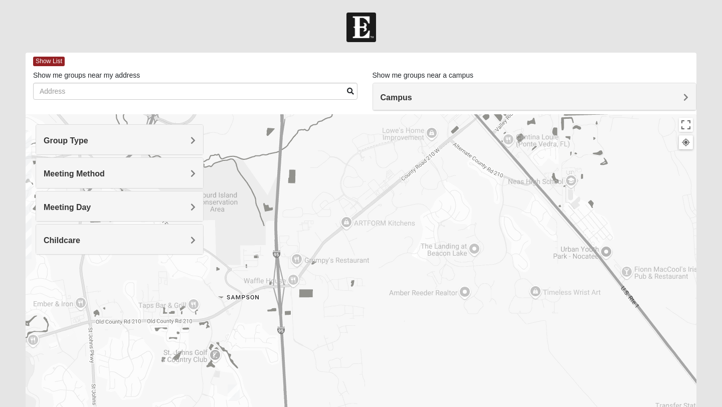
drag, startPoint x: 464, startPoint y: 181, endPoint x: 379, endPoint y: 266, distance: 120.9
click at [379, 266] on div at bounding box center [361, 314] width 671 height 401
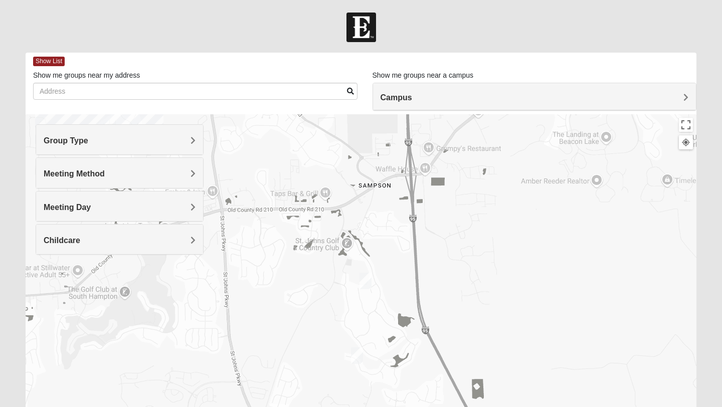
drag, startPoint x: 260, startPoint y: 352, endPoint x: 395, endPoint y: 239, distance: 176.2
click at [395, 239] on div at bounding box center [361, 314] width 671 height 401
click at [365, 284] on img "1825 Mixed Lovin/Hale 32092" at bounding box center [366, 281] width 12 height 17
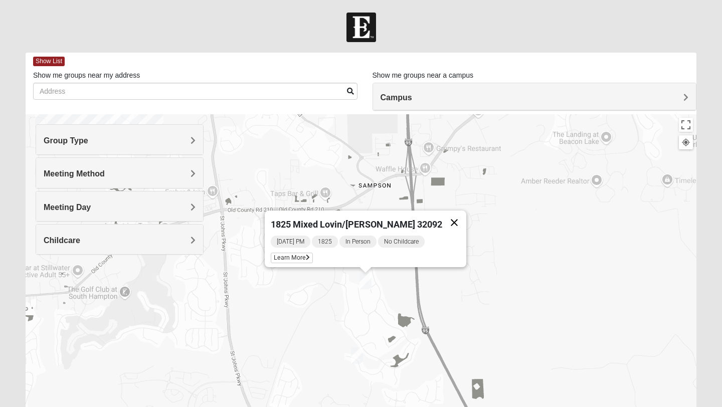
click at [442, 218] on button "Close" at bounding box center [454, 223] width 24 height 24
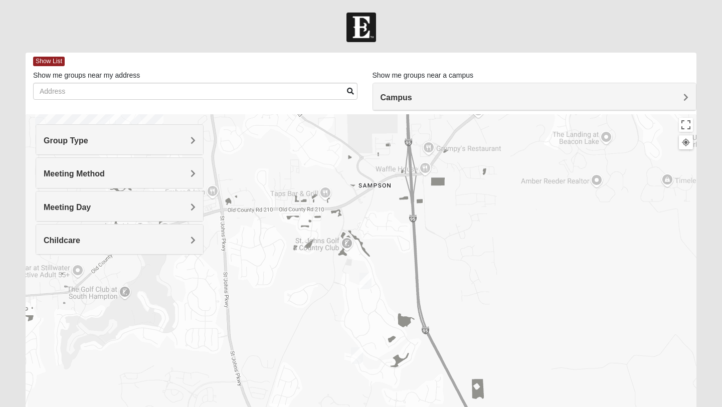
click at [136, 138] on h4 "Group Type" at bounding box center [120, 141] width 152 height 10
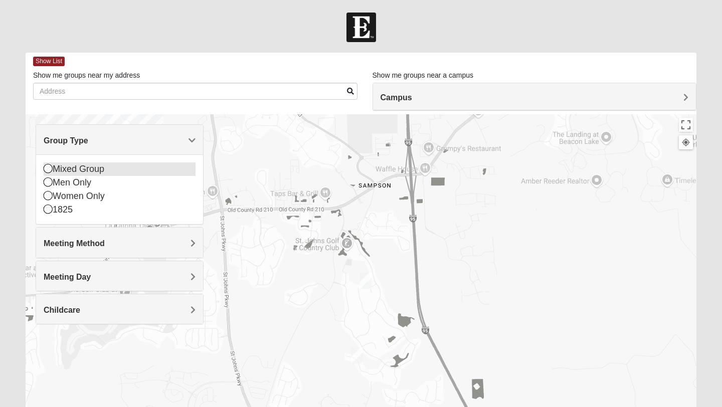
click at [49, 169] on icon at bounding box center [48, 168] width 9 height 9
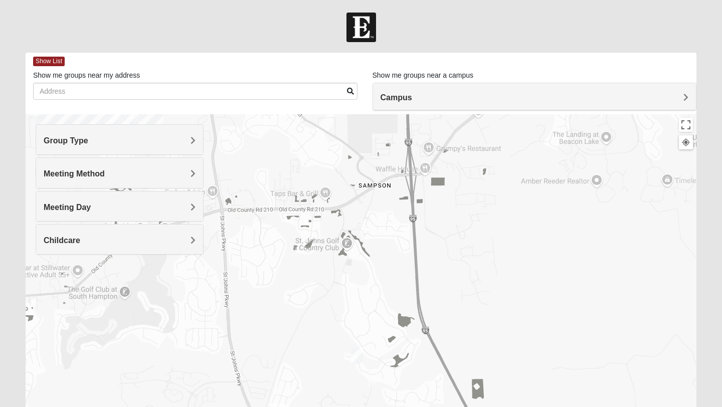
click at [80, 141] on span "Group Type" at bounding box center [66, 140] width 45 height 9
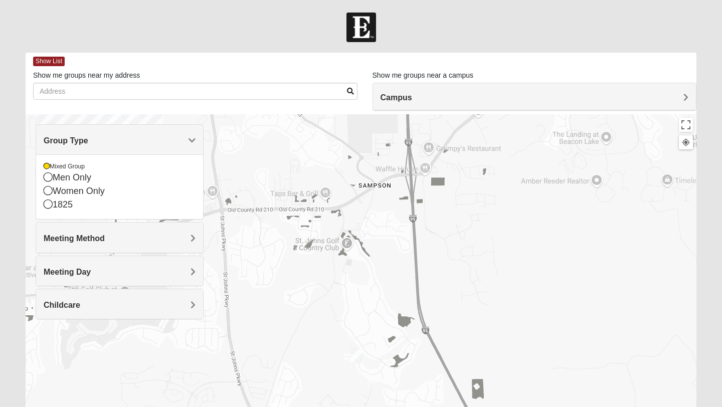
click at [109, 137] on h4 "Group Type" at bounding box center [120, 141] width 152 height 10
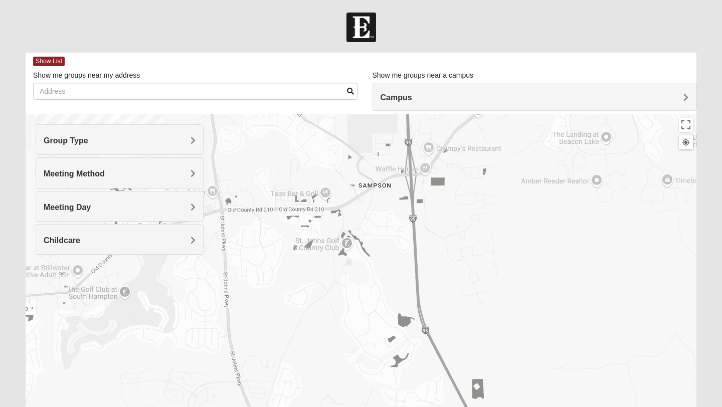
click at [357, 357] on img "Mixed Stevens 32092" at bounding box center [357, 356] width 12 height 17
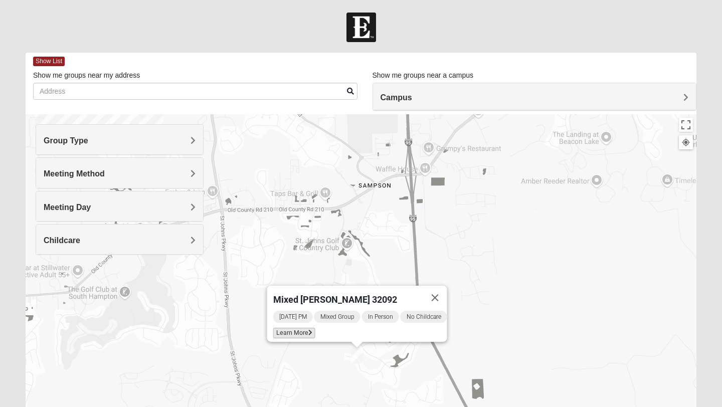
click at [308, 330] on icon at bounding box center [310, 333] width 4 height 6
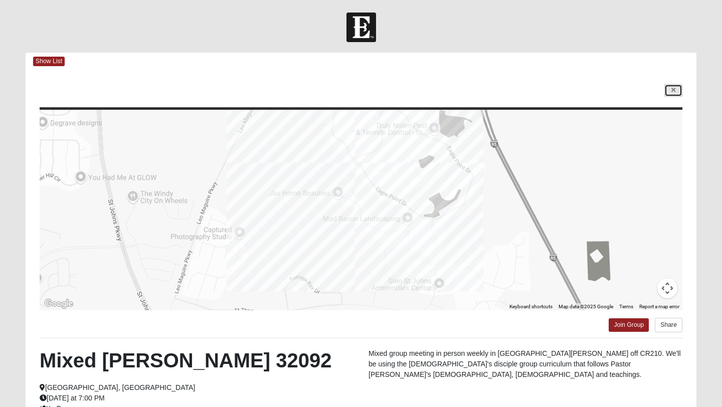
click at [674, 90] on icon at bounding box center [674, 90] width 4 height 6
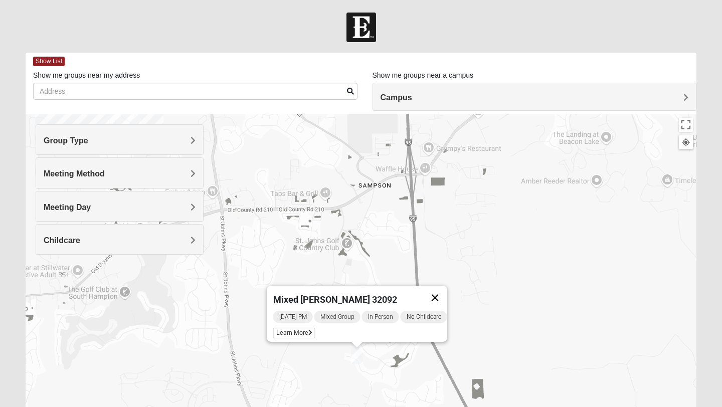
click at [447, 290] on button "Close" at bounding box center [435, 298] width 24 height 24
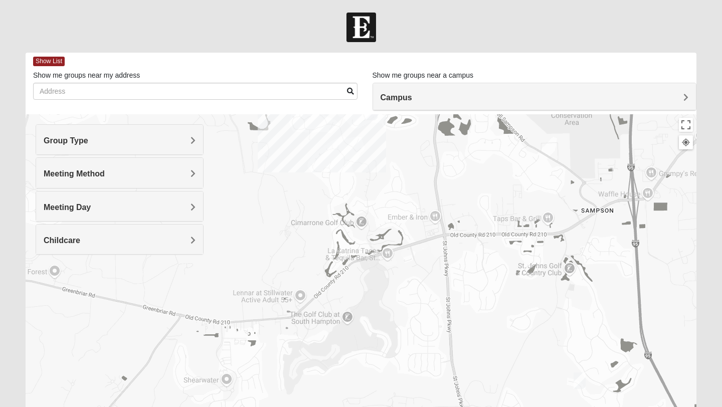
drag, startPoint x: 175, startPoint y: 311, endPoint x: 401, endPoint y: 337, distance: 227.6
click at [401, 337] on div at bounding box center [361, 314] width 671 height 401
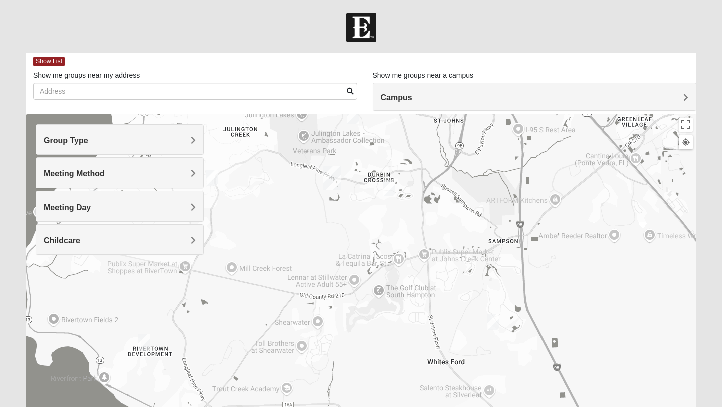
drag, startPoint x: 365, startPoint y: 373, endPoint x: 370, endPoint y: 335, distance: 38.4
click at [370, 335] on div at bounding box center [361, 314] width 671 height 401
click at [391, 186] on img "Mixed Pline/Wednesday 32259" at bounding box center [389, 188] width 12 height 17
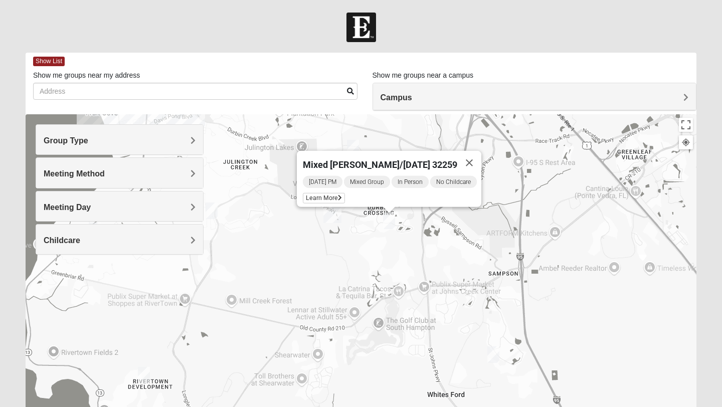
click at [215, 210] on img "Mixed Hayes 32259" at bounding box center [212, 211] width 12 height 17
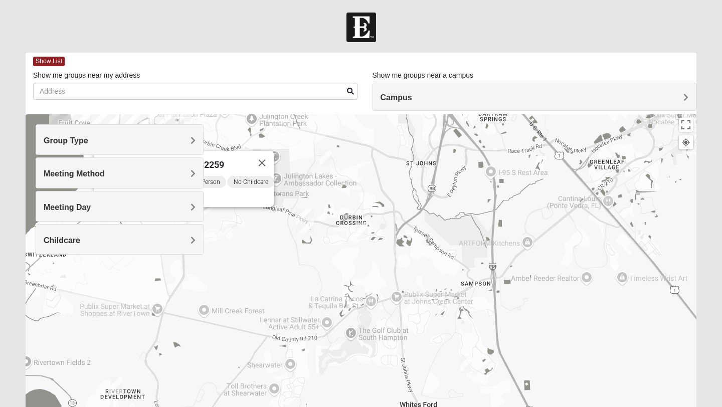
drag, startPoint x: 268, startPoint y: 275, endPoint x: 242, endPoint y: 275, distance: 26.6
click at [242, 275] on div "Mixed [PERSON_NAME] 32259 [DATE] PM Mixed Group In Person No Childcare Learn Mo…" at bounding box center [361, 314] width 671 height 401
click at [119, 386] on img "Mixed Hunt 32259" at bounding box center [116, 385] width 12 height 17
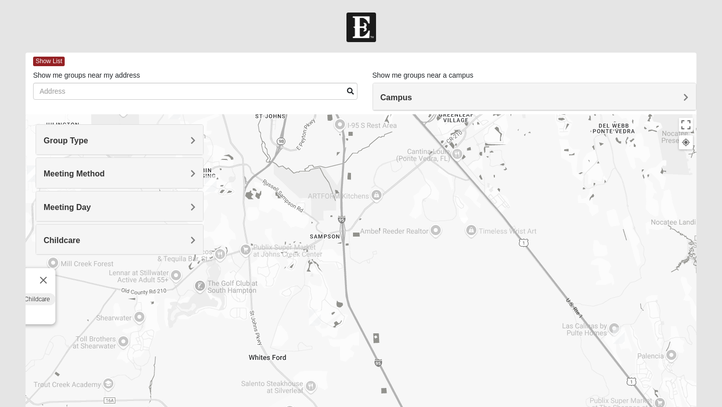
drag, startPoint x: 406, startPoint y: 359, endPoint x: 220, endPoint y: 312, distance: 192.4
click at [220, 312] on div "Mixed [PERSON_NAME] 32259 [DATE] PM Mixed Group In Person No Childcare Learn Mo…" at bounding box center [361, 314] width 671 height 401
click at [161, 172] on h4 "Meeting Method" at bounding box center [120, 174] width 152 height 10
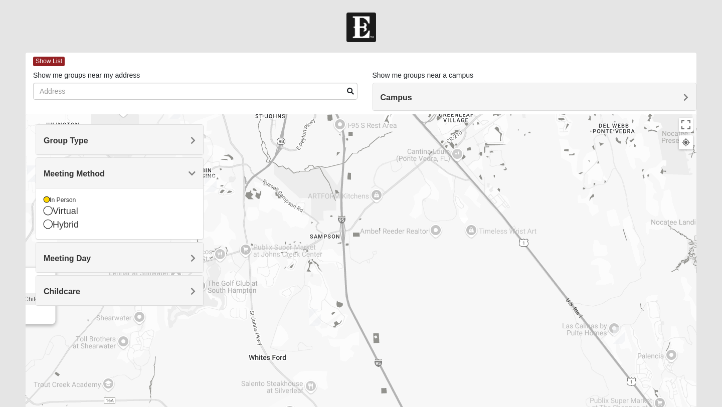
click at [158, 254] on h4 "Meeting Day" at bounding box center [120, 259] width 152 height 10
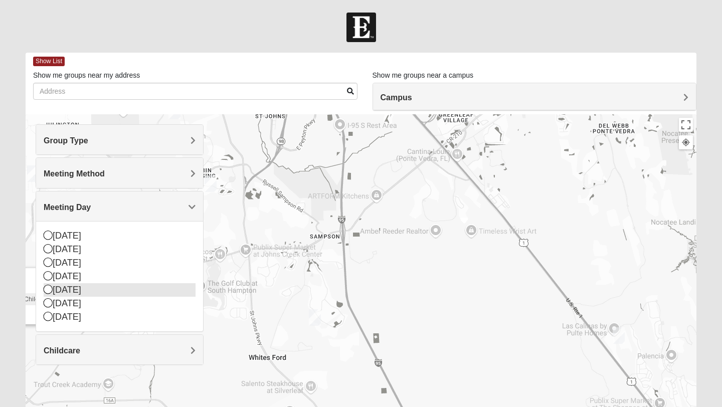
click at [49, 290] on icon at bounding box center [48, 289] width 9 height 9
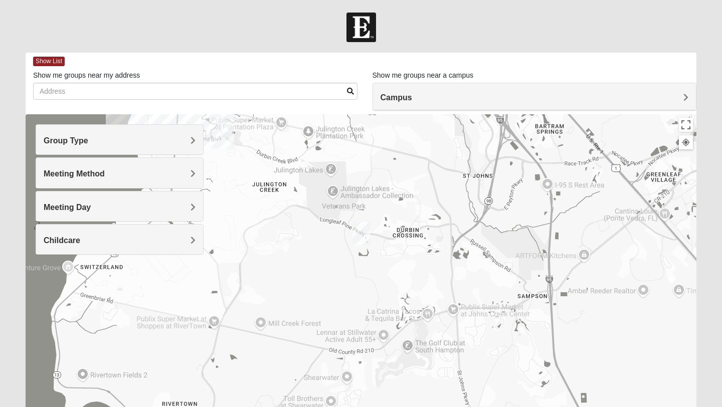
drag, startPoint x: 186, startPoint y: 345, endPoint x: 390, endPoint y: 402, distance: 211.8
click at [393, 407] on div at bounding box center [361, 314] width 671 height 401
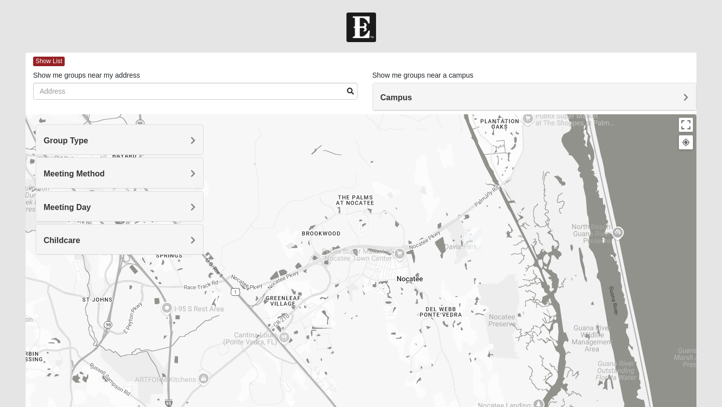
drag, startPoint x: 554, startPoint y: 263, endPoint x: 170, endPoint y: 387, distance: 403.6
click at [170, 387] on div at bounding box center [361, 314] width 671 height 401
drag, startPoint x: 199, startPoint y: 244, endPoint x: 256, endPoint y: 368, distance: 137.1
click at [256, 368] on div "Group Type Mixed Group Men Only Women Only 1825 Meeting Method In Person Virtual" at bounding box center [361, 314] width 671 height 401
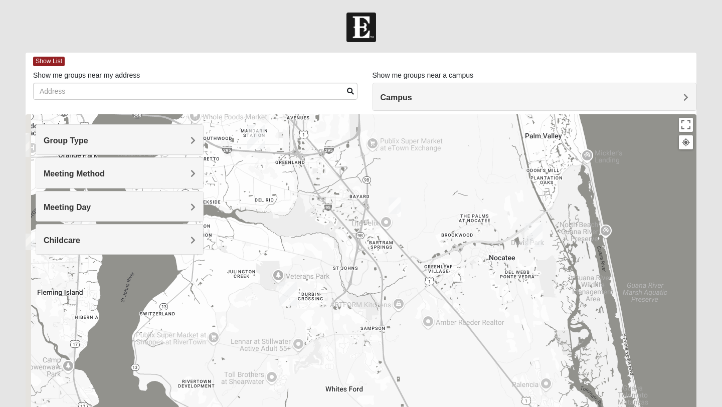
drag, startPoint x: 299, startPoint y: 343, endPoint x: 475, endPoint y: 404, distance: 186.7
click at [475, 399] on div at bounding box center [361, 314] width 671 height 401
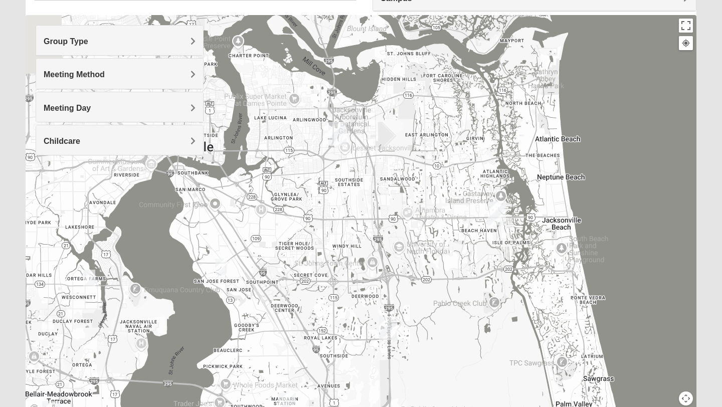
scroll to position [145, 0]
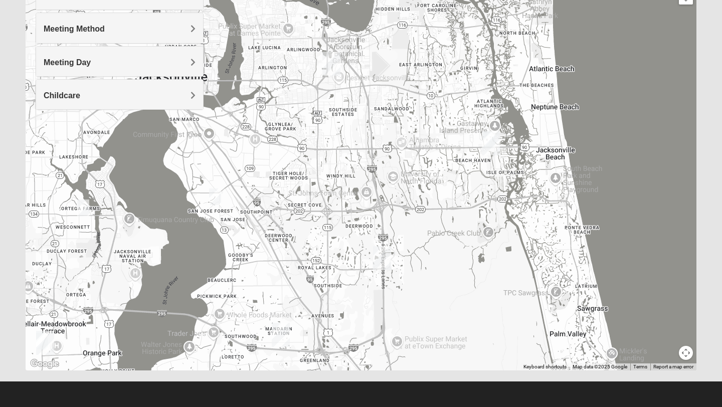
drag, startPoint x: 514, startPoint y: 240, endPoint x: 489, endPoint y: 214, distance: 36.2
click at [489, 214] on div at bounding box center [361, 169] width 671 height 401
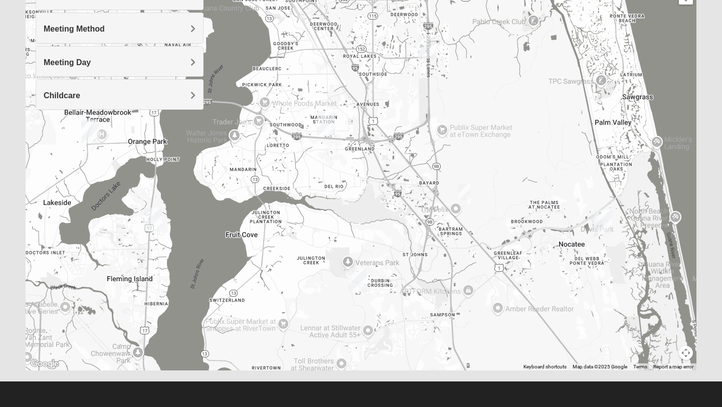
click at [170, 61] on h4 "Meeting Day" at bounding box center [120, 63] width 152 height 10
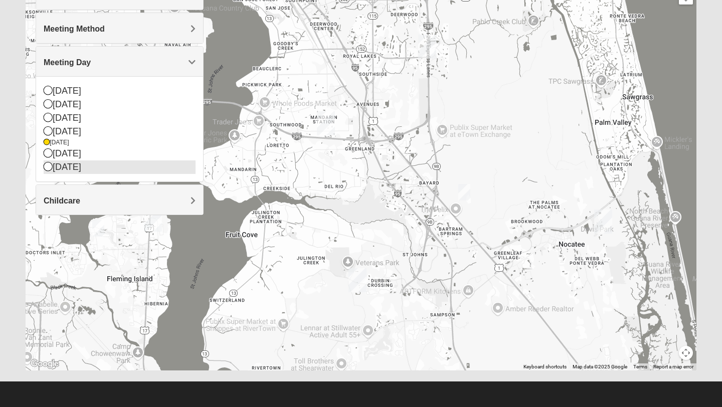
click at [49, 168] on icon at bounding box center [48, 166] width 9 height 9
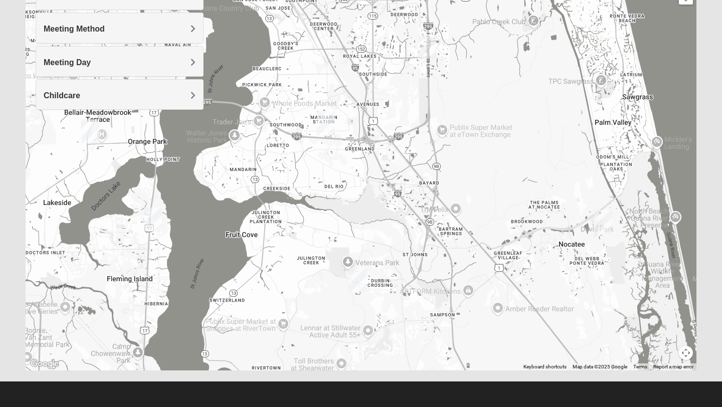
click at [53, 64] on span "Meeting Day" at bounding box center [67, 62] width 47 height 9
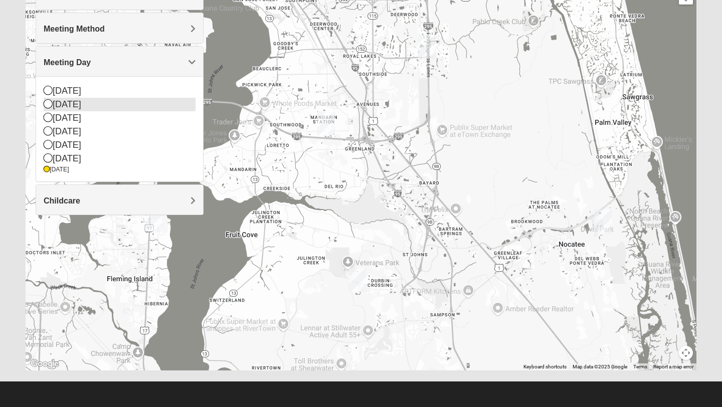
click at [48, 105] on icon at bounding box center [48, 103] width 9 height 9
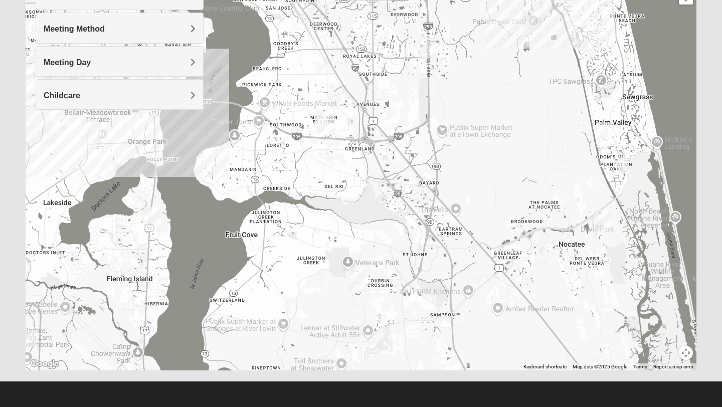
click at [360, 277] on img "St. Johns" at bounding box center [358, 280] width 18 height 24
click at [136, 64] on h4 "Meeting Day" at bounding box center [120, 63] width 152 height 10
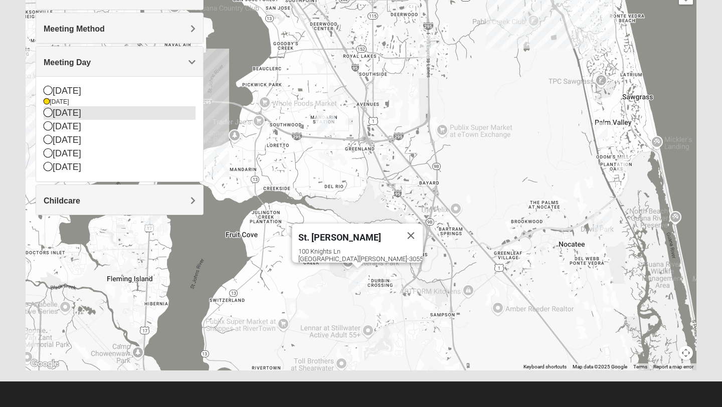
click at [49, 114] on icon at bounding box center [48, 112] width 9 height 9
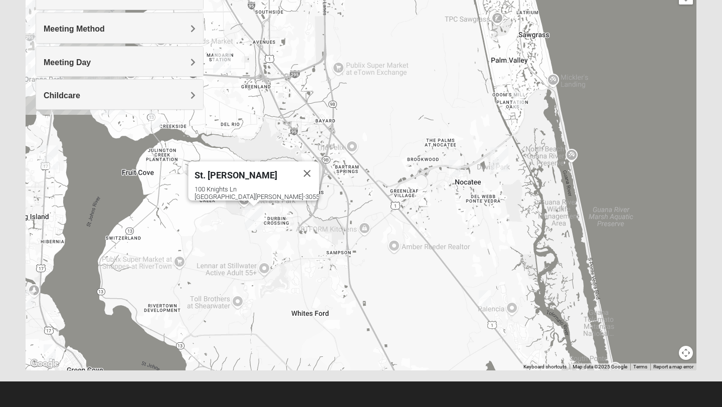
drag, startPoint x: 247, startPoint y: 287, endPoint x: 142, endPoint y: 224, distance: 122.6
click at [142, 224] on div "St. [PERSON_NAME] [STREET_ADDRESS][PERSON_NAME]" at bounding box center [361, 169] width 671 height 401
click at [95, 63] on h4 "Meeting Day" at bounding box center [120, 63] width 152 height 10
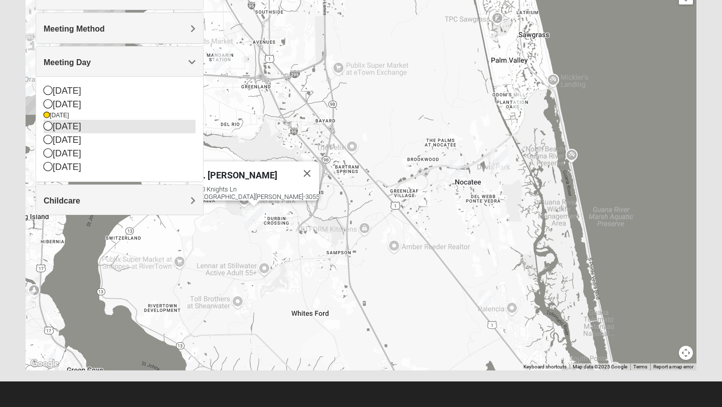
click at [50, 128] on icon at bounding box center [48, 125] width 9 height 9
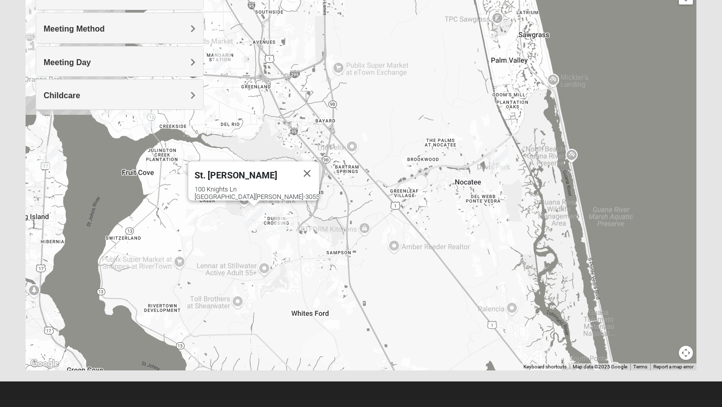
click at [332, 288] on img "Mixed Stevens 32092" at bounding box center [332, 289] width 12 height 17
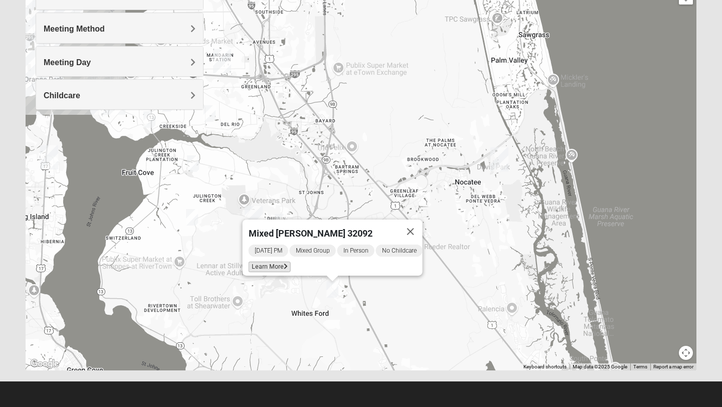
click at [263, 262] on span "Learn More" at bounding box center [270, 267] width 42 height 11
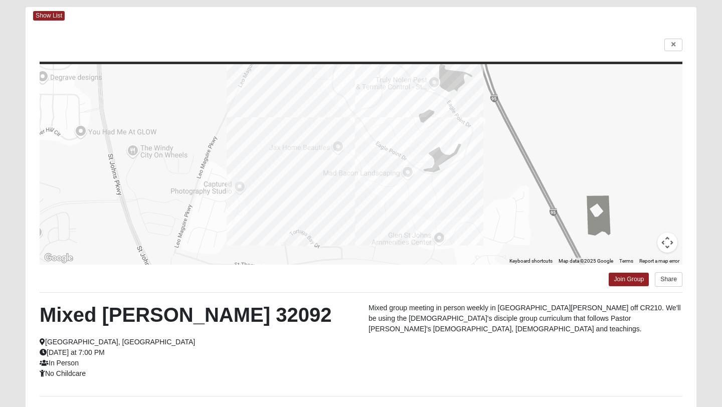
scroll to position [0, 0]
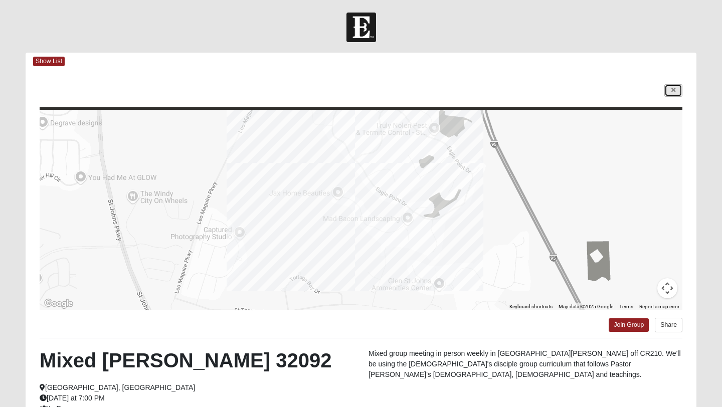
click at [672, 92] on icon at bounding box center [674, 90] width 4 height 6
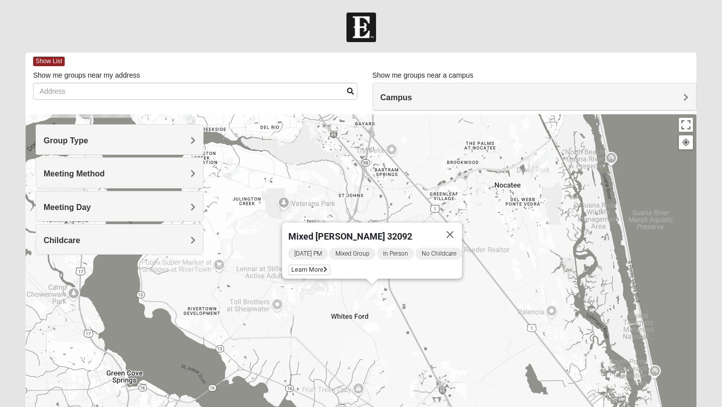
drag, startPoint x: 461, startPoint y: 349, endPoint x: 501, endPoint y: 206, distance: 148.3
click at [501, 206] on div "Mixed [PERSON_NAME] 32092 [DATE] PM Mixed Group In Person No Childcare Learn Mo…" at bounding box center [361, 314] width 671 height 401
click at [461, 231] on button "Close" at bounding box center [450, 235] width 24 height 24
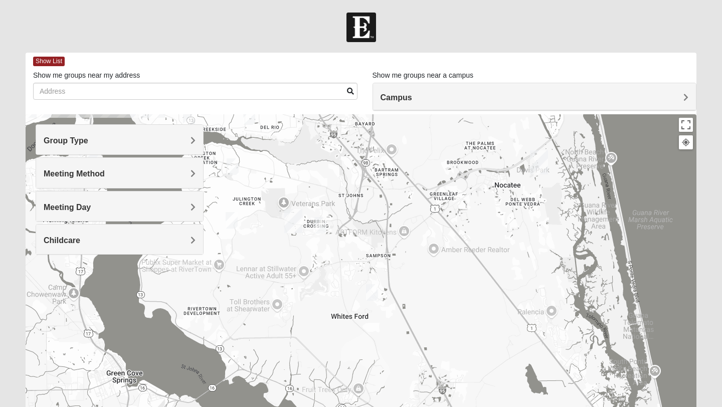
click at [321, 227] on img "Mixed Pline/Wednesday 32259" at bounding box center [320, 225] width 12 height 17
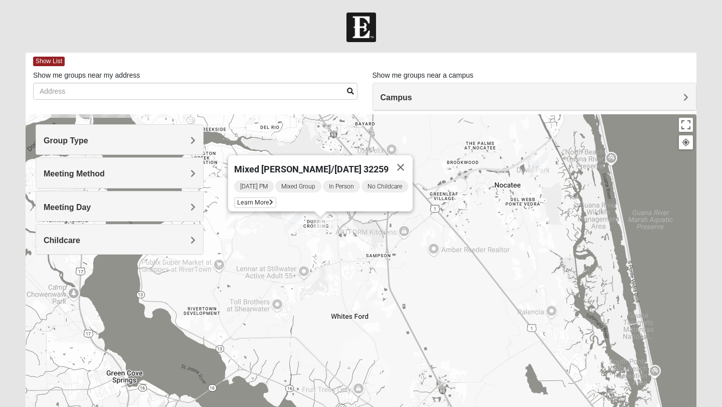
click at [234, 219] on img "Mixed Hayes 32259" at bounding box center [232, 220] width 12 height 17
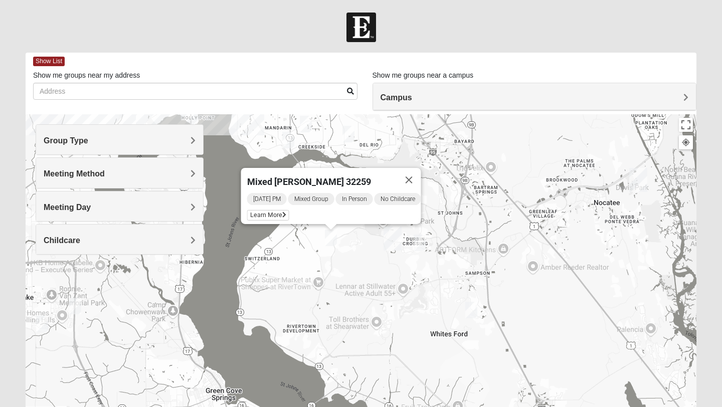
drag, startPoint x: 236, startPoint y: 278, endPoint x: 334, endPoint y: 295, distance: 99.8
click at [338, 295] on div "Mixed [PERSON_NAME] 32259 [DATE] PM Mixed Group In Person No Childcare Learn Mo…" at bounding box center [361, 314] width 671 height 401
click at [85, 146] on div "Group Type" at bounding box center [119, 140] width 167 height 30
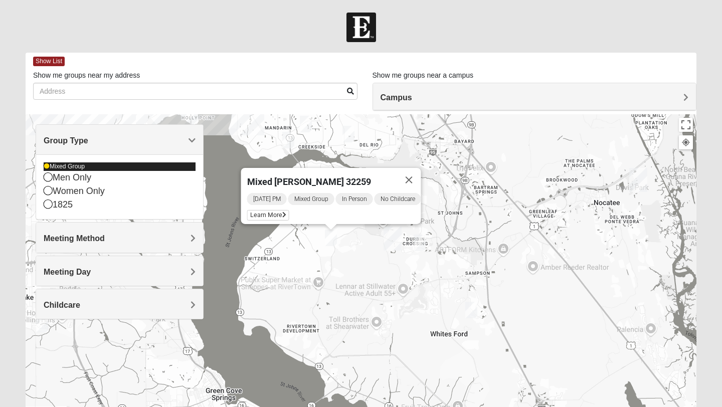
click at [47, 167] on icon at bounding box center [47, 166] width 6 height 6
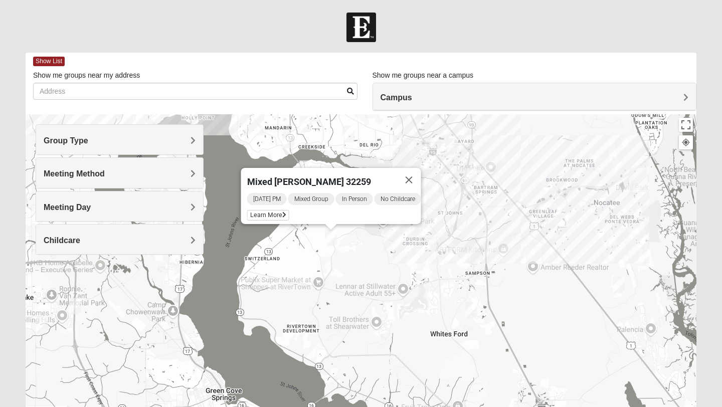
click at [65, 145] on div "Group Type" at bounding box center [119, 140] width 167 height 30
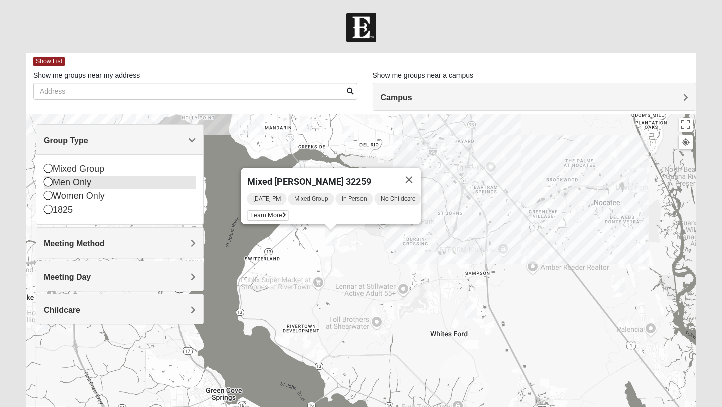
click at [47, 181] on icon at bounding box center [48, 182] width 9 height 9
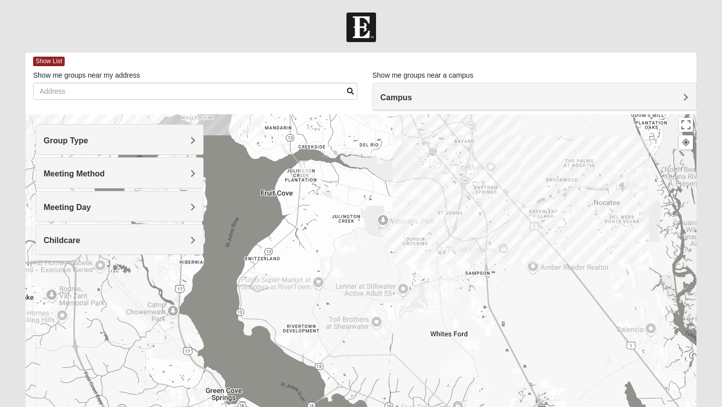
click at [83, 208] on span "Meeting Day" at bounding box center [67, 207] width 47 height 9
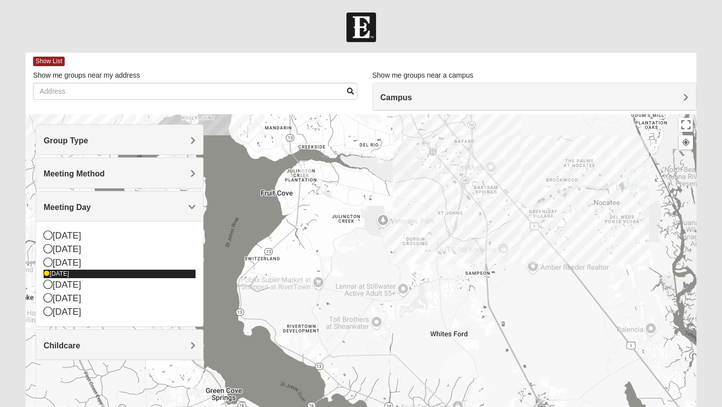
click at [47, 274] on icon at bounding box center [47, 274] width 6 height 6
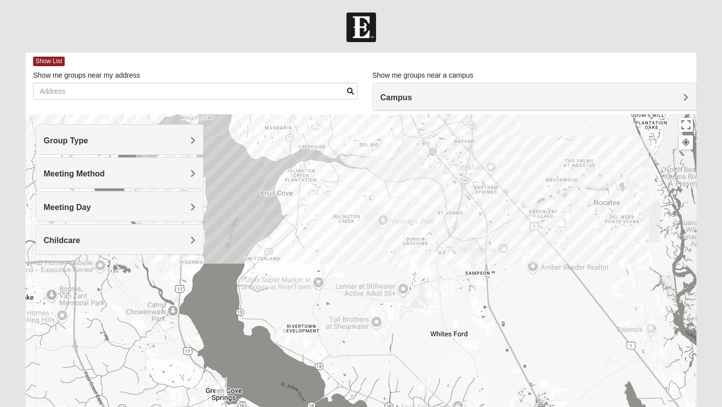
click at [404, 262] on img "Mens McClafferty 32095" at bounding box center [404, 263] width 12 height 17
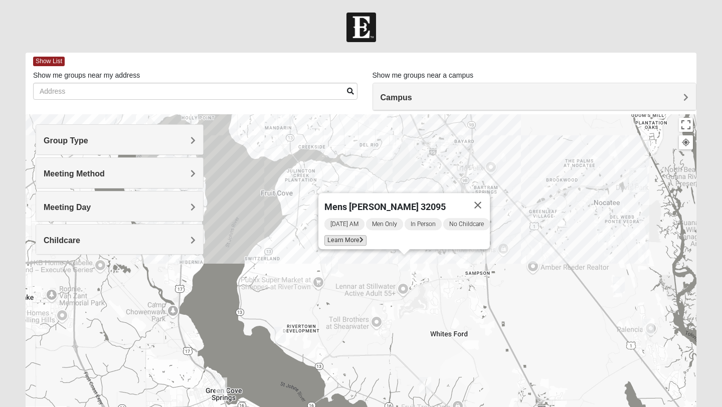
click at [347, 236] on span "Learn More" at bounding box center [345, 240] width 42 height 11
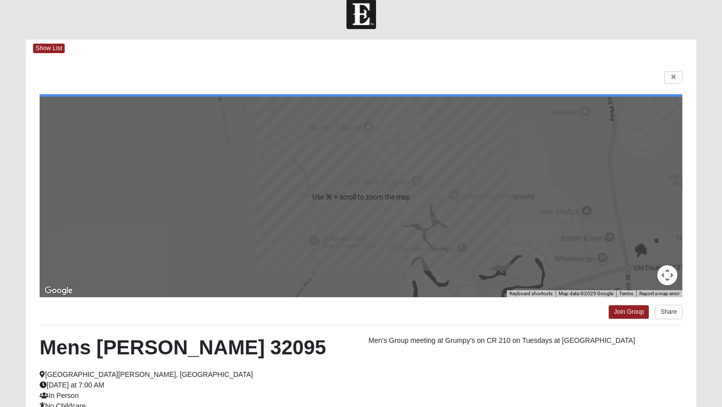
scroll to position [14, 0]
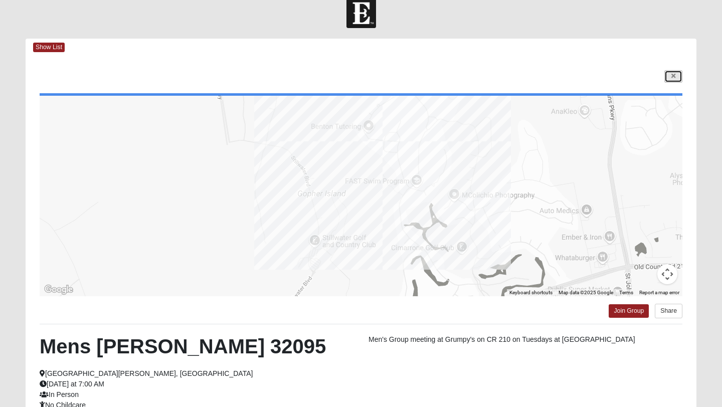
click at [674, 77] on icon at bounding box center [674, 76] width 4 height 6
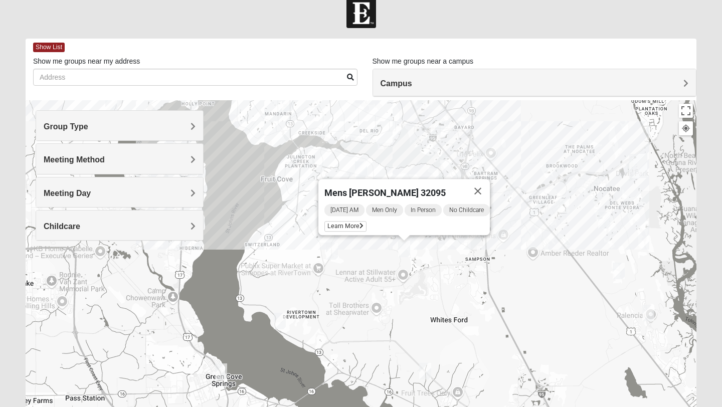
click at [393, 310] on div "Mens [PERSON_NAME] 32095 [DATE] AM Men Only In Person No Childcare Learn More" at bounding box center [361, 300] width 671 height 401
click at [487, 186] on button "Close" at bounding box center [478, 191] width 24 height 24
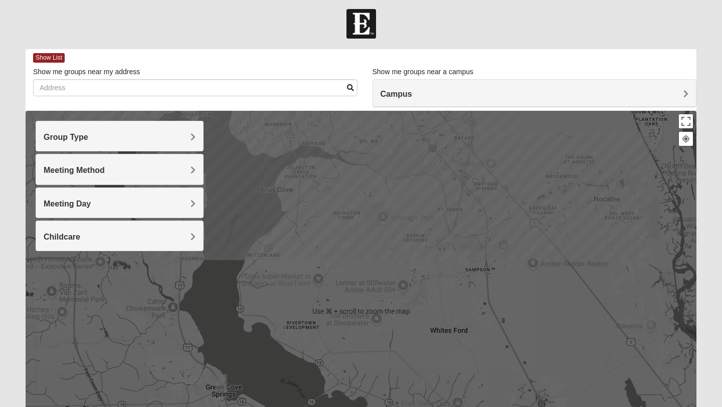
scroll to position [2, 0]
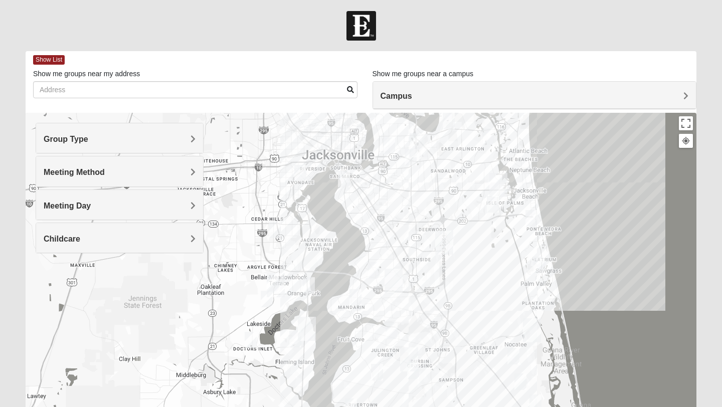
drag, startPoint x: 388, startPoint y: 149, endPoint x: 409, endPoint y: 313, distance: 165.3
click at [409, 313] on div at bounding box center [361, 313] width 671 height 401
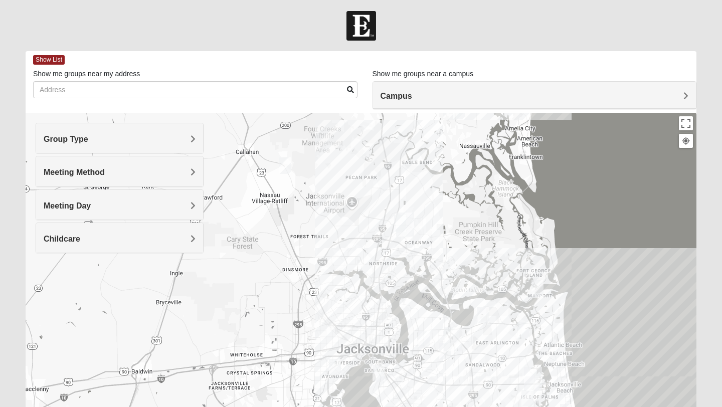
drag, startPoint x: 380, startPoint y: 192, endPoint x: 414, endPoint y: 387, distance: 198.1
click at [414, 387] on div at bounding box center [361, 313] width 671 height 401
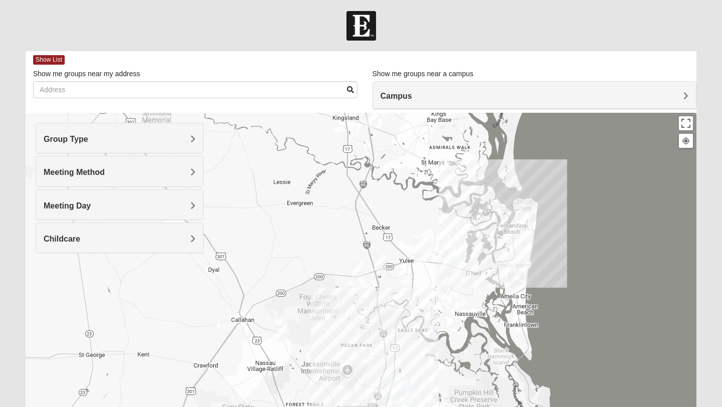
drag, startPoint x: 405, startPoint y: 169, endPoint x: 400, endPoint y: 338, distance: 169.1
click at [400, 338] on div at bounding box center [361, 313] width 671 height 401
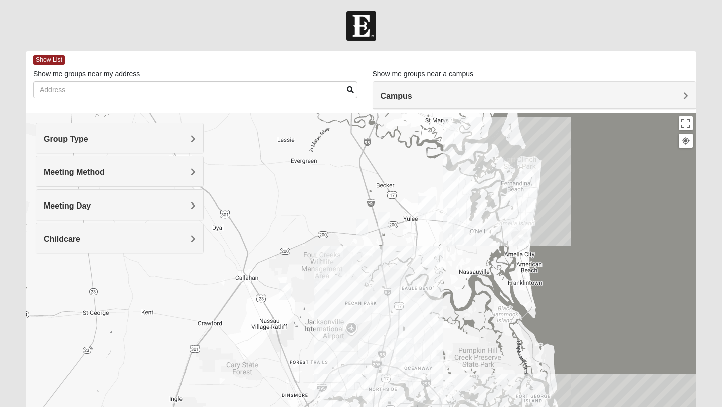
drag, startPoint x: 381, startPoint y: 237, endPoint x: 385, endPoint y: 197, distance: 40.8
click at [385, 197] on div at bounding box center [361, 313] width 671 height 401
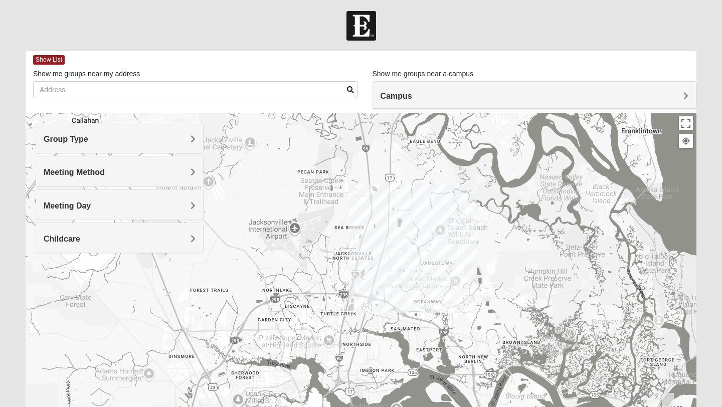
drag, startPoint x: 363, startPoint y: 350, endPoint x: 316, endPoint y: 263, distance: 98.3
click at [316, 263] on div at bounding box center [361, 313] width 671 height 401
click at [360, 257] on div at bounding box center [361, 313] width 671 height 401
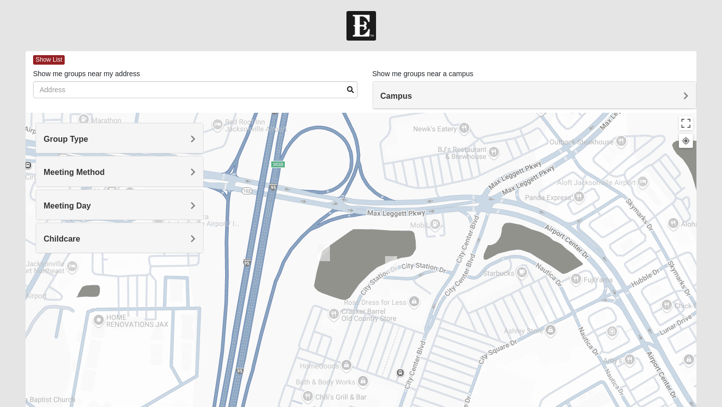
click at [389, 265] on img "Mens Ziller 32218" at bounding box center [391, 264] width 12 height 17
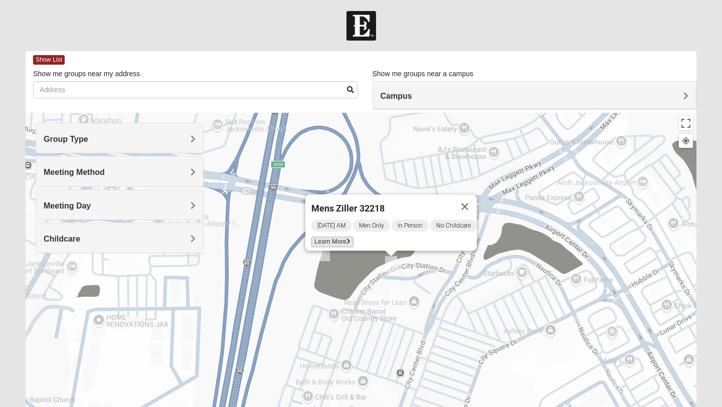
click at [329, 237] on span "Learn More" at bounding box center [332, 242] width 42 height 11
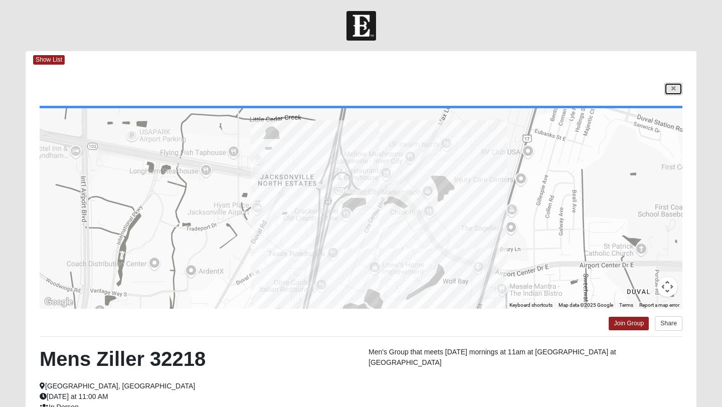
click at [669, 88] on link at bounding box center [673, 89] width 18 height 13
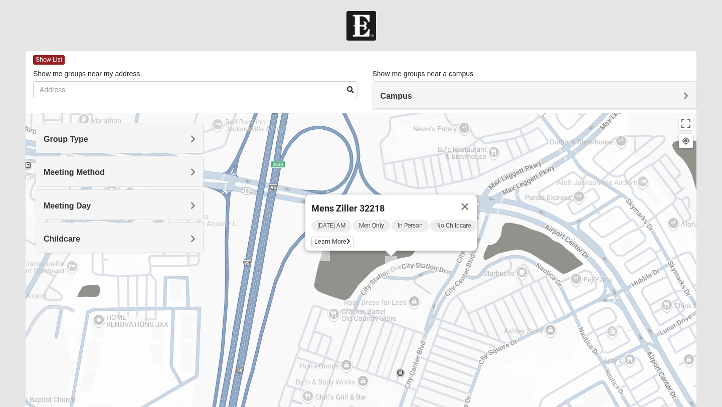
click at [323, 255] on img "Mens Holt 32218" at bounding box center [324, 253] width 12 height 17
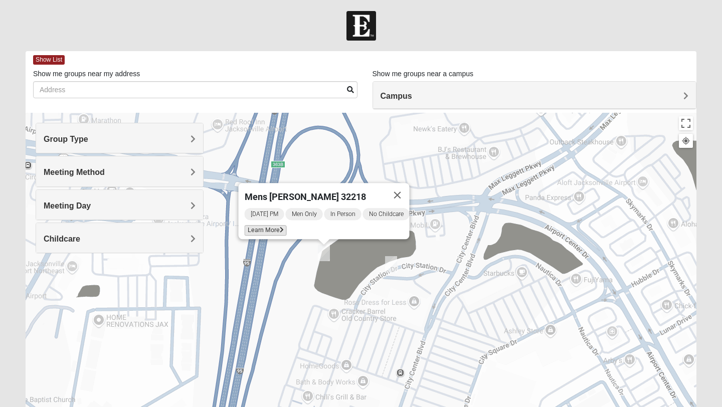
click at [264, 225] on span "Learn More" at bounding box center [266, 230] width 42 height 11
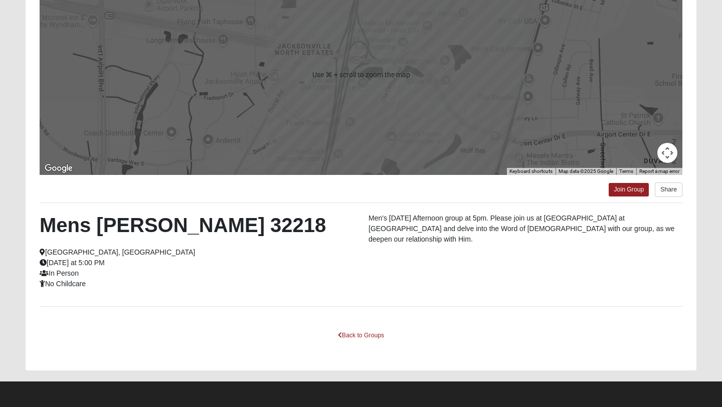
scroll to position [133, 0]
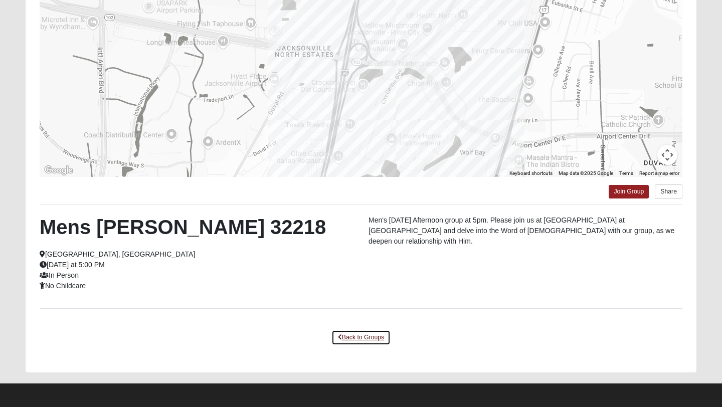
click at [357, 337] on link "Back to Groups" at bounding box center [360, 338] width 59 height 16
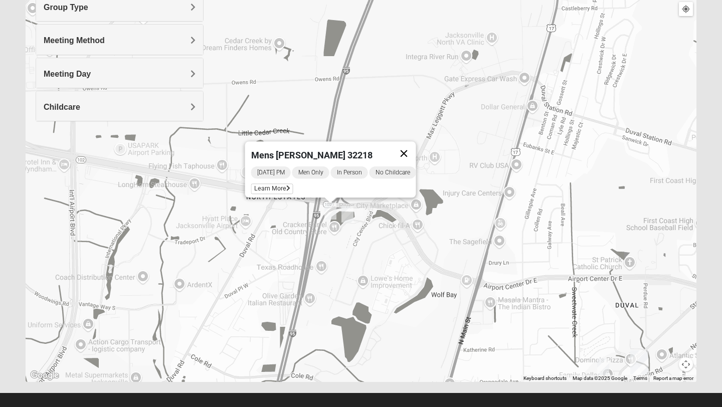
click at [411, 147] on button "Close" at bounding box center [404, 153] width 24 height 24
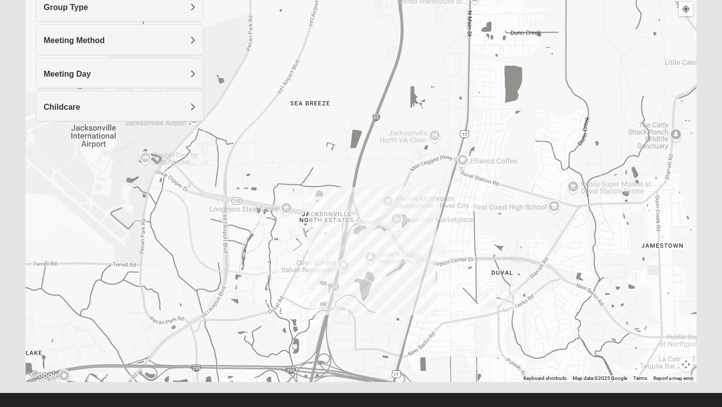
click at [490, 300] on img "On Campus Mens Summons 32218" at bounding box center [489, 299] width 12 height 17
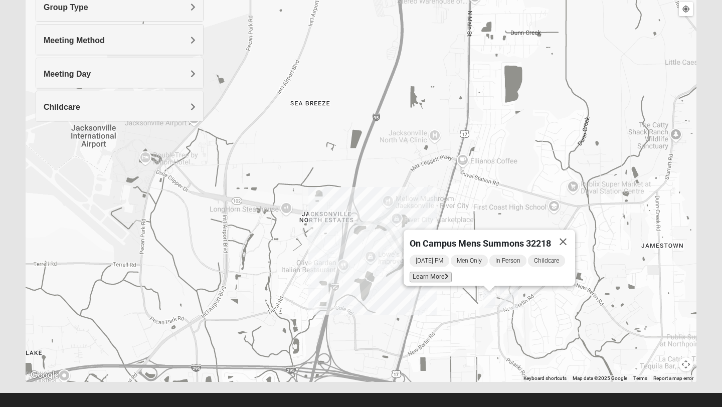
click at [422, 272] on span "Learn More" at bounding box center [431, 277] width 42 height 11
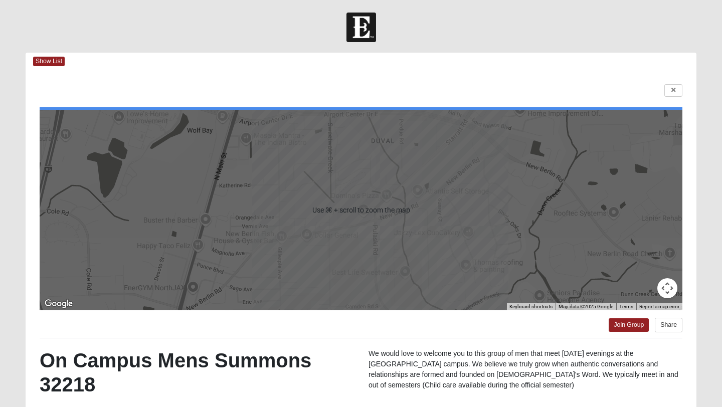
scroll to position [1, 0]
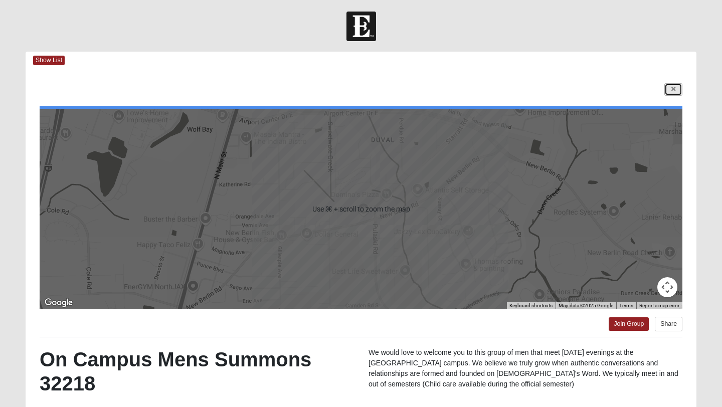
click at [676, 87] on link at bounding box center [673, 89] width 18 height 13
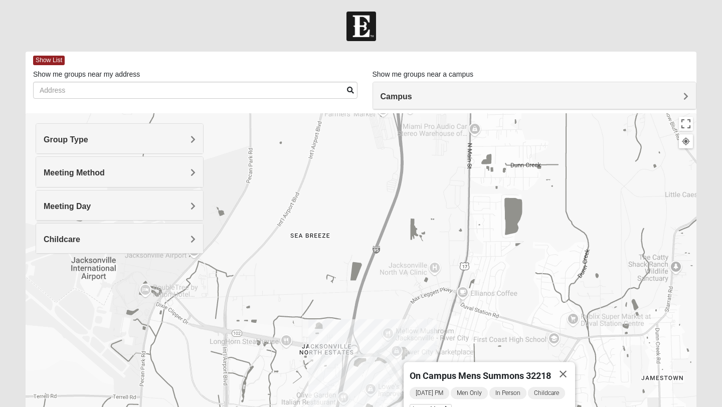
click at [146, 198] on div "Meeting Day" at bounding box center [119, 206] width 167 height 30
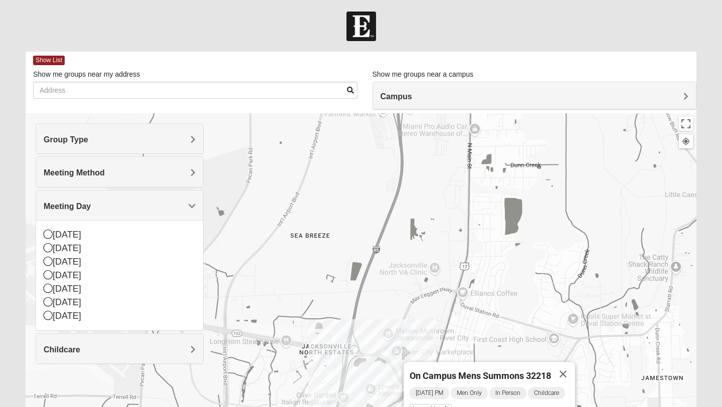
click at [131, 171] on h4 "Meeting Method" at bounding box center [120, 173] width 152 height 10
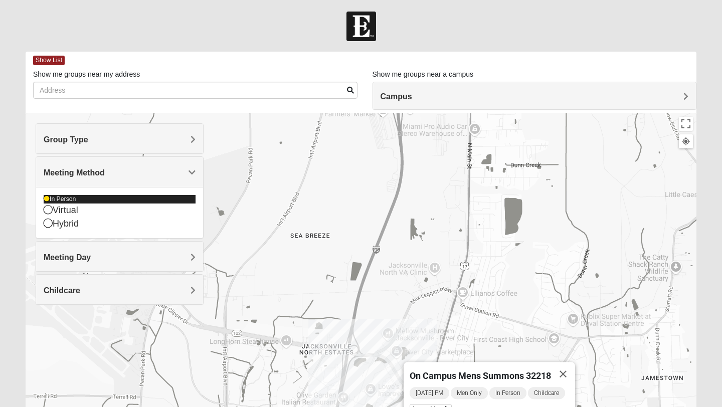
click at [45, 199] on icon at bounding box center [47, 199] width 6 height 6
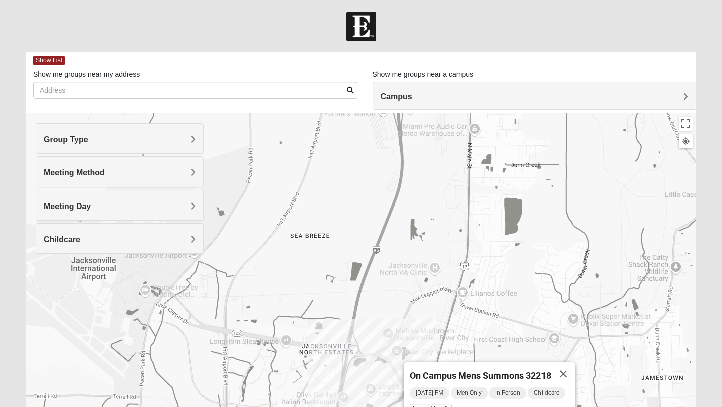
click at [105, 140] on h4 "Group Type" at bounding box center [120, 140] width 152 height 10
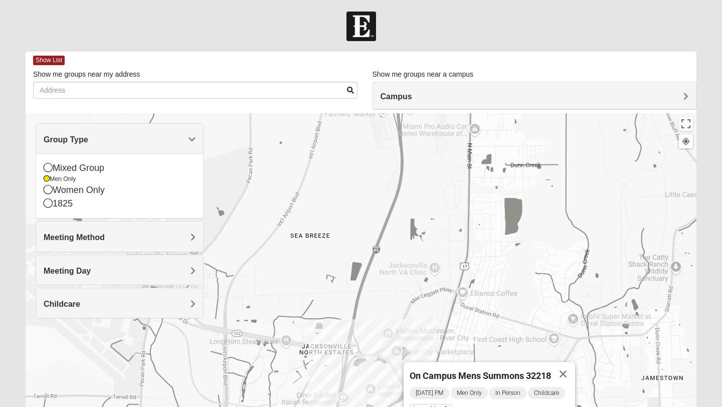
click at [336, 271] on div "On Campus Mens Summons 32218 [DATE] PM Men Only In Person Childcare Learn More" at bounding box center [361, 313] width 671 height 401
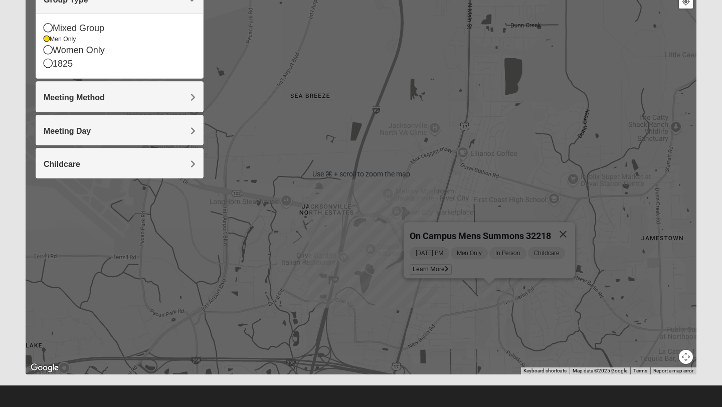
scroll to position [145, 0]
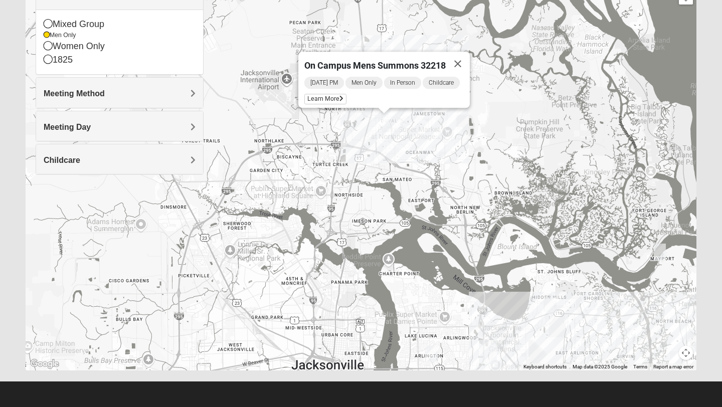
drag, startPoint x: 337, startPoint y: 306, endPoint x: 331, endPoint y: 110, distance: 196.2
click at [334, 123] on div "On Campus Mens Summons 32218 [DATE] PM Men Only In Person Childcare Learn More" at bounding box center [361, 169] width 671 height 401
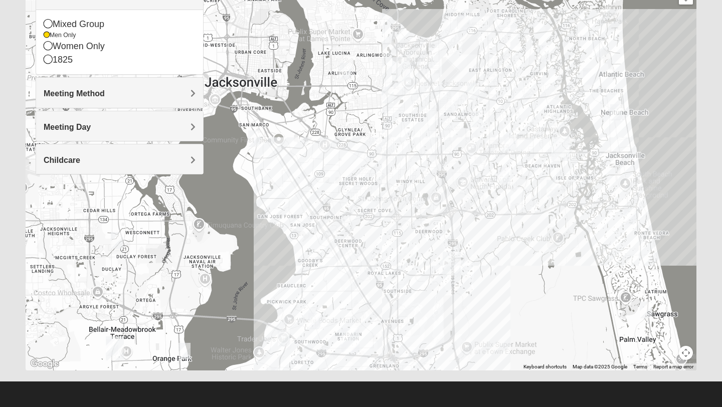
drag, startPoint x: 336, startPoint y: 247, endPoint x: 279, endPoint y: 25, distance: 229.2
click at [279, 25] on div "On Campus Mens Summons 32218 [DATE] PM Men Only In Person Childcare Learn More" at bounding box center [361, 169] width 671 height 401
click at [46, 35] on icon at bounding box center [47, 35] width 6 height 6
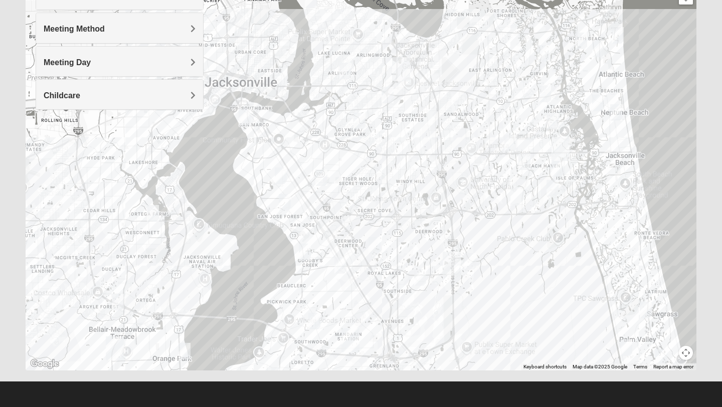
click at [48, 25] on span "Meeting Method" at bounding box center [74, 29] width 61 height 9
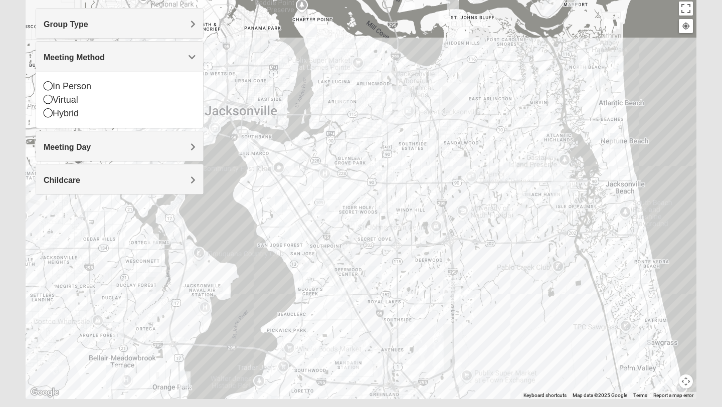
scroll to position [113, 0]
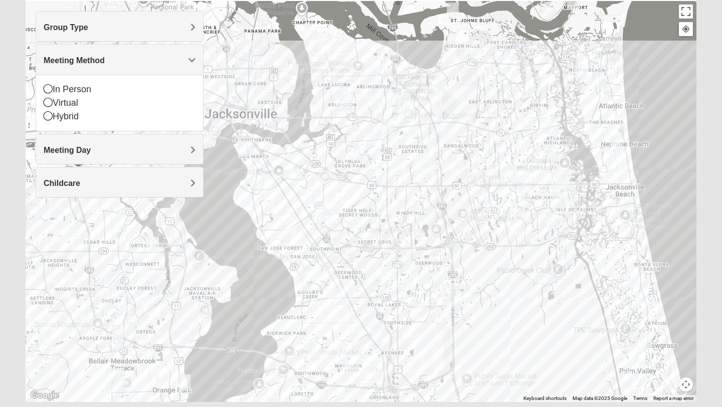
click at [57, 31] on span "Group Type" at bounding box center [66, 27] width 45 height 9
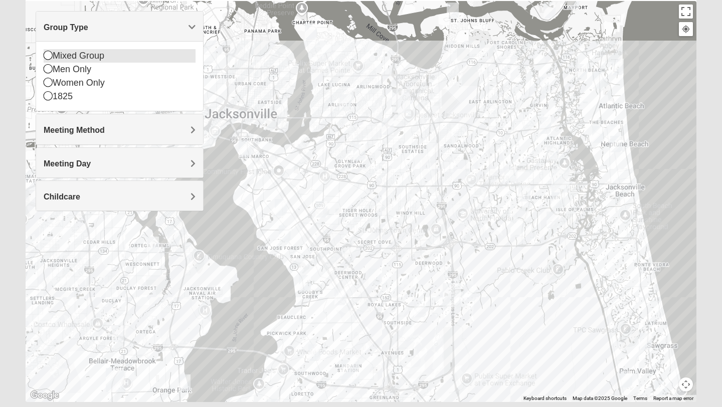
click at [50, 58] on icon at bounding box center [48, 55] width 9 height 9
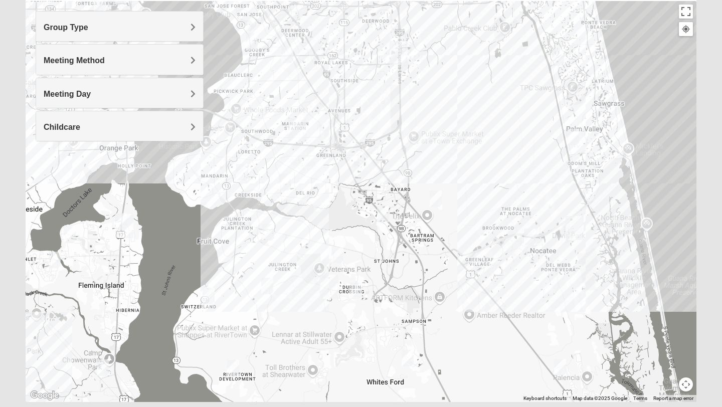
drag, startPoint x: 378, startPoint y: 332, endPoint x: 323, endPoint y: 85, distance: 253.2
click at [323, 85] on div at bounding box center [361, 201] width 671 height 401
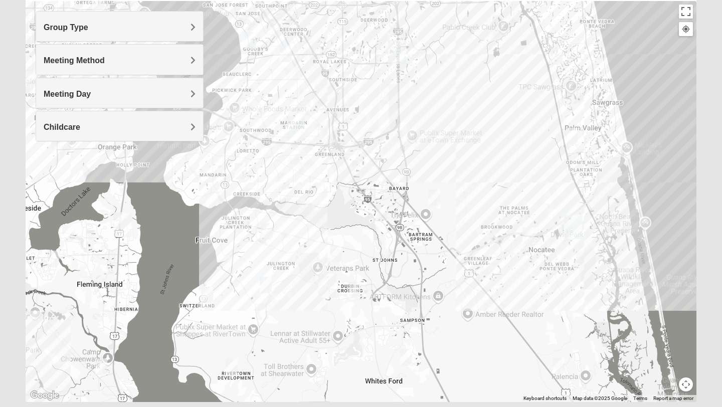
click at [408, 356] on img "Mixed Stevens 32092" at bounding box center [406, 357] width 12 height 17
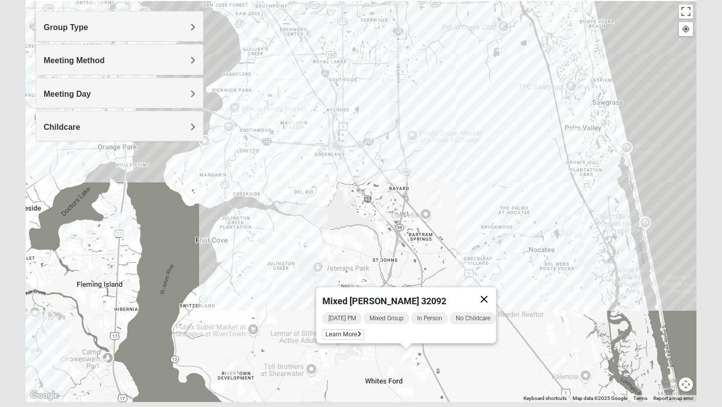
click at [491, 290] on button "Close" at bounding box center [484, 299] width 24 height 24
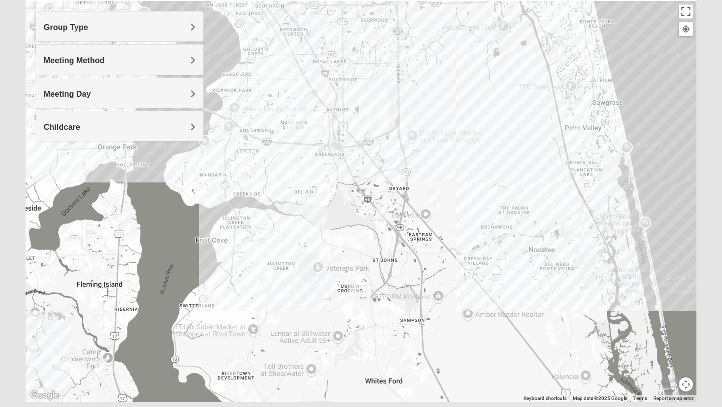
click at [355, 291] on img "Mixed Pline/Wednesday 32259" at bounding box center [355, 290] width 12 height 17
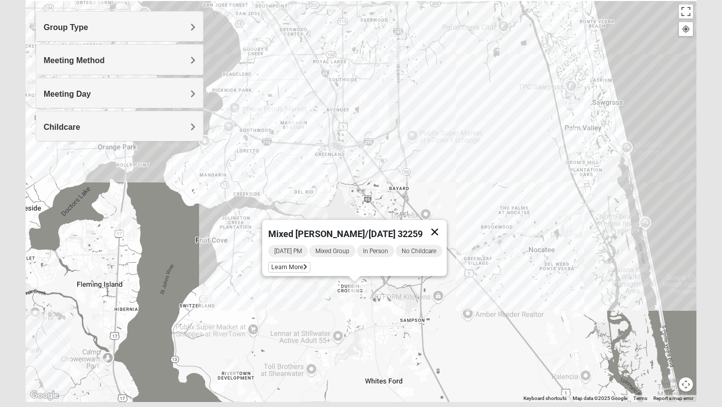
click at [444, 225] on button "Close" at bounding box center [435, 232] width 24 height 24
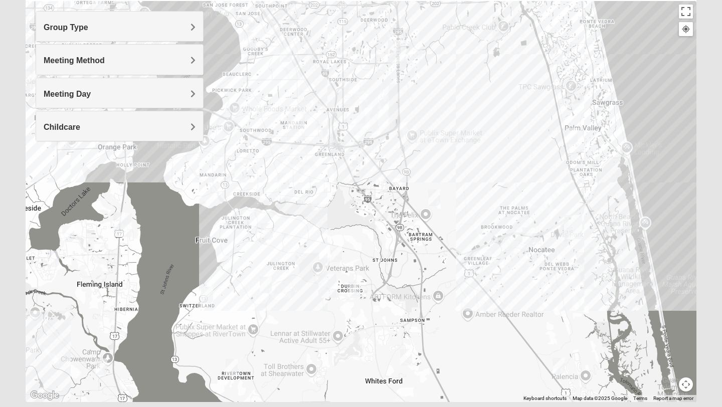
click at [334, 257] on img "Mixed Chung 32259" at bounding box center [336, 254] width 12 height 17
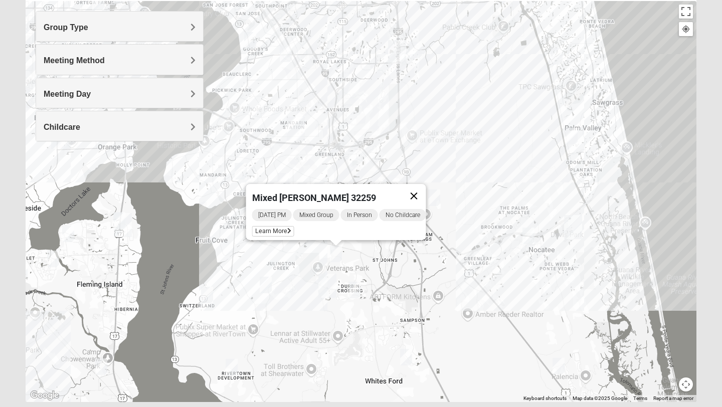
click at [417, 189] on button "Close" at bounding box center [414, 196] width 24 height 24
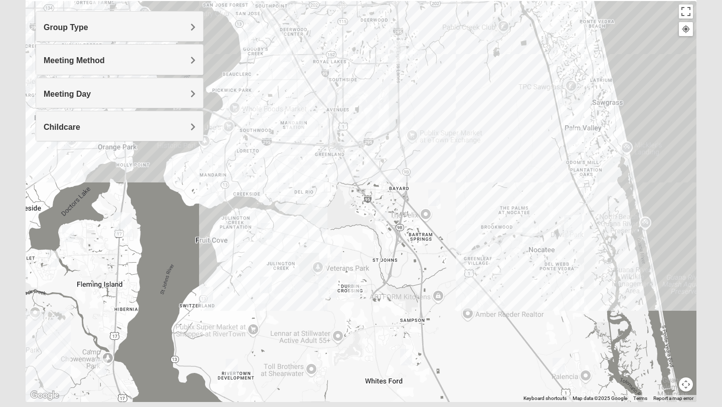
click at [267, 234] on img "Mixed Perez 32259" at bounding box center [267, 231] width 12 height 17
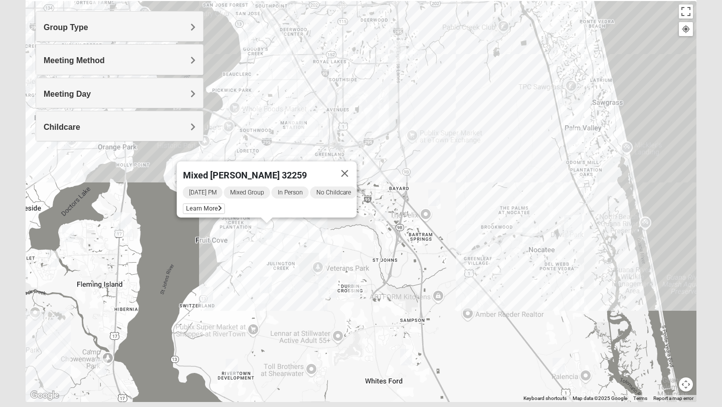
click at [270, 286] on img "Mixed Hayes 32259" at bounding box center [266, 285] width 12 height 17
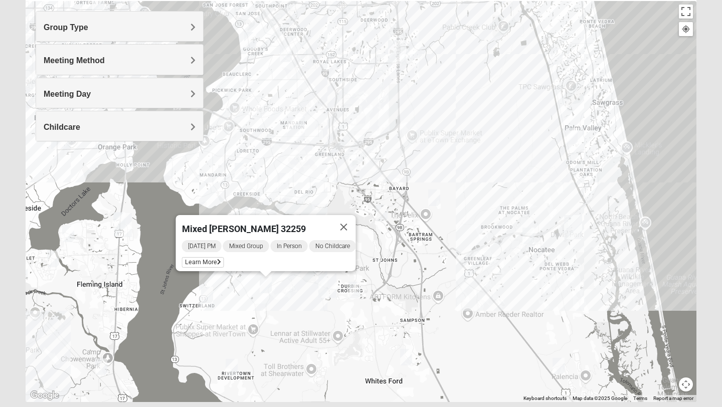
click at [326, 288] on img "St. Johns" at bounding box center [327, 286] width 18 height 24
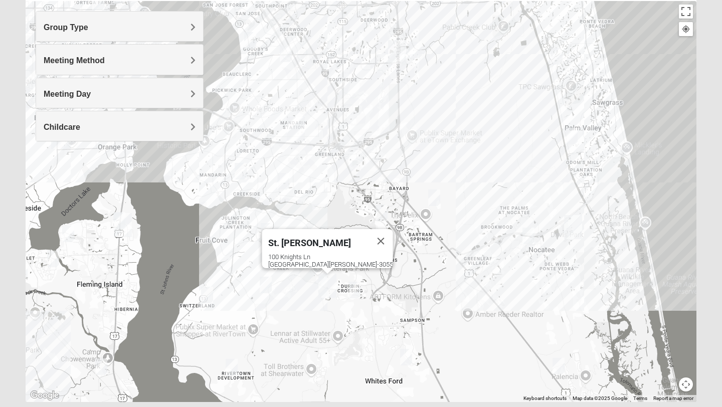
click at [207, 294] on img "Mixed Otts 32259" at bounding box center [207, 295] width 12 height 17
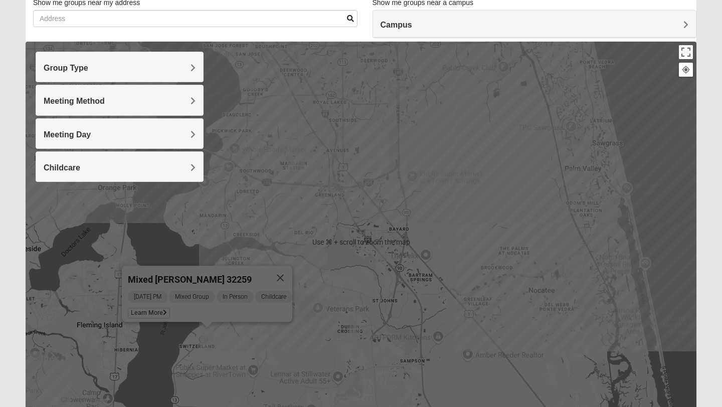
scroll to position [72, 0]
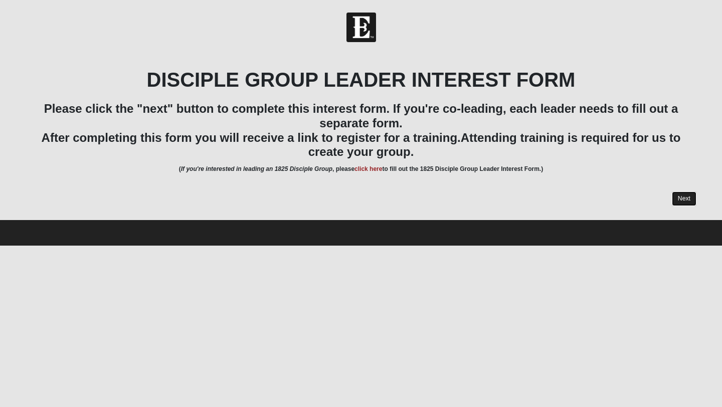
click at [684, 198] on link "Next" at bounding box center [684, 199] width 25 height 15
